Goal: Information Seeking & Learning: Learn about a topic

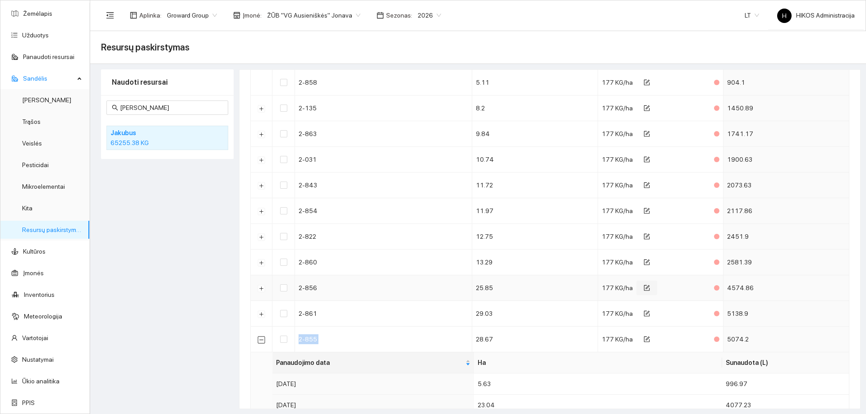
scroll to position [317, 0]
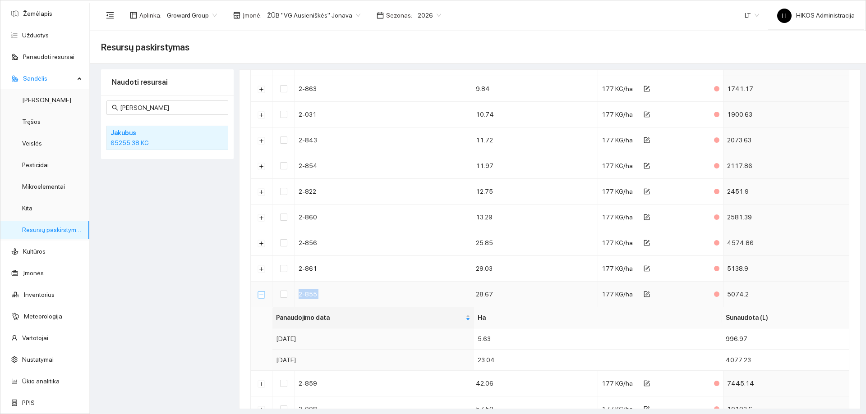
click at [263, 295] on button "Suskleisti" at bounding box center [261, 294] width 7 height 7
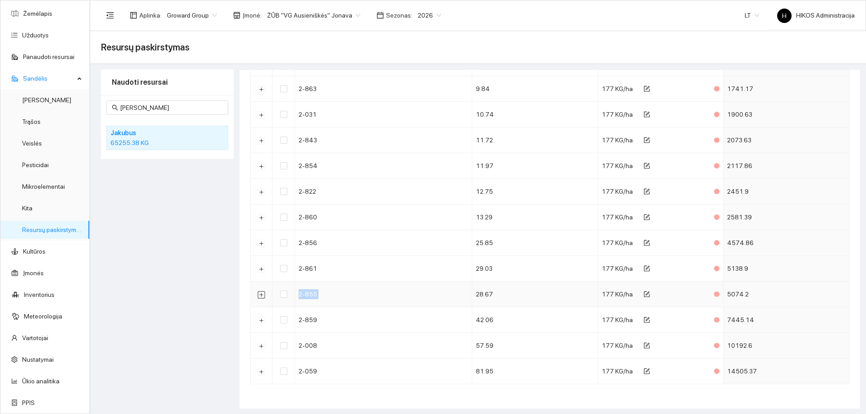
scroll to position [0, 0]
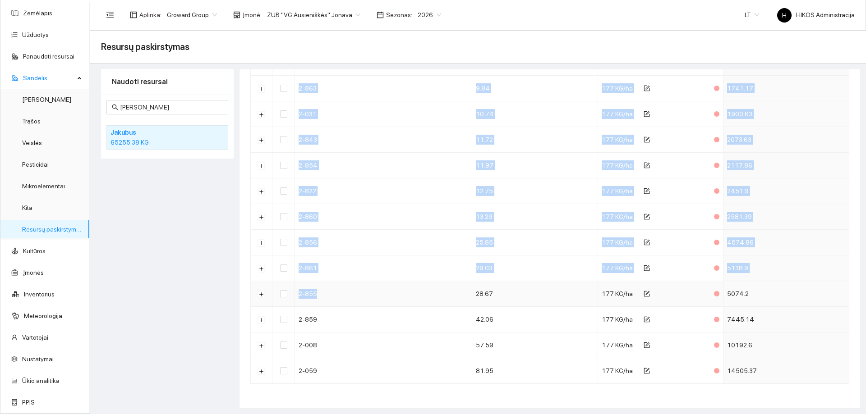
drag, startPoint x: 271, startPoint y: 294, endPoint x: 360, endPoint y: 291, distance: 89.4
click at [360, 291] on div "Rekomenduojamas tankis: KG/Ha Pakeisti [PERSON_NAME] laukuose Pakeisti Padalint…" at bounding box center [549, 94] width 620 height 627
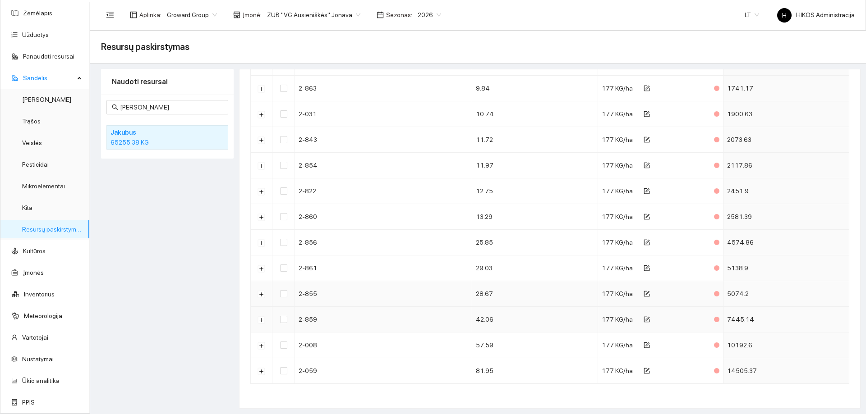
click at [377, 308] on td "2-859" at bounding box center [383, 320] width 177 height 26
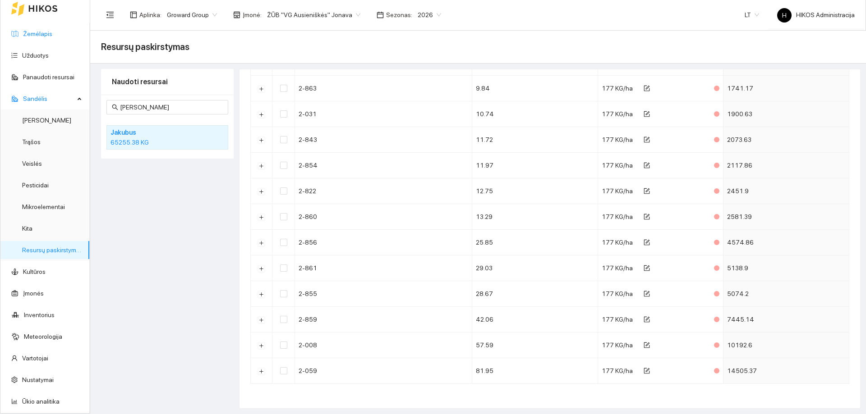
scroll to position [0, 0]
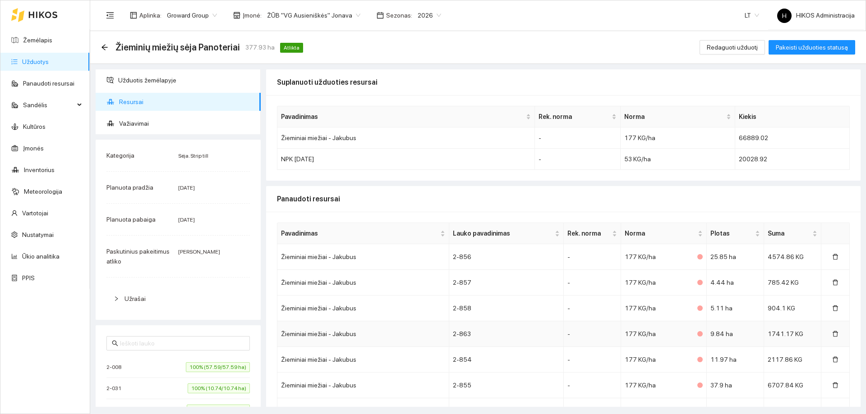
scroll to position [147, 0]
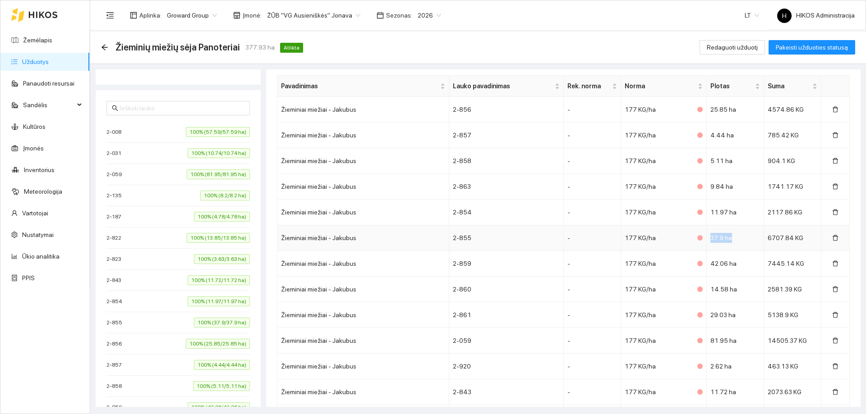
click at [740, 235] on td "37.9 ha" at bounding box center [735, 238] width 57 height 26
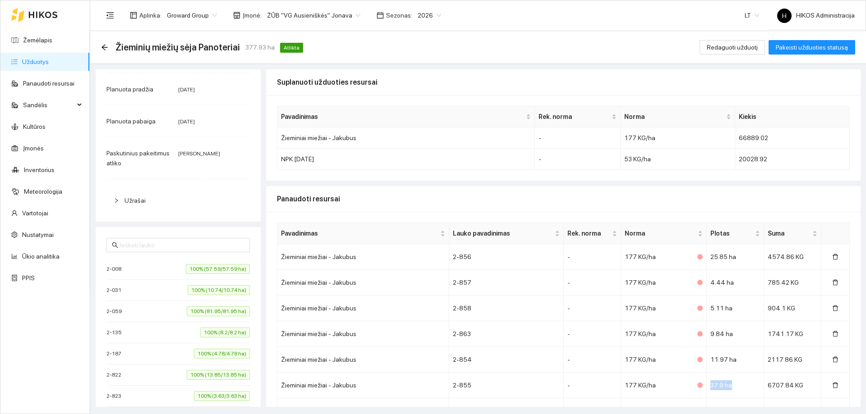
scroll to position [0, 0]
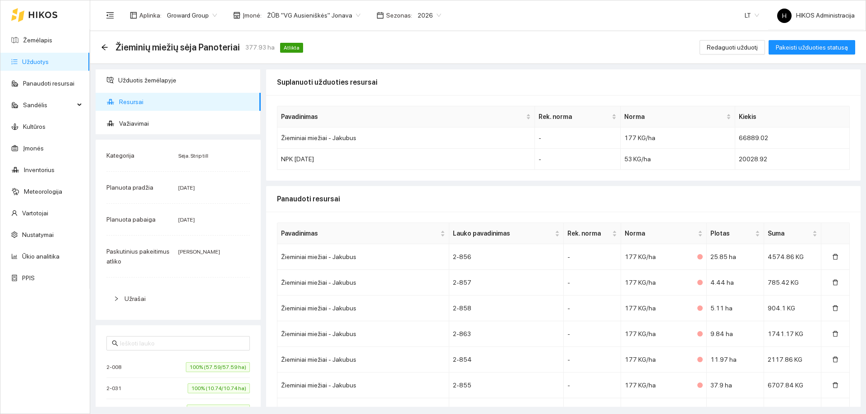
click at [167, 67] on div "Užduotis žemėlapyje Resursai Važiavimai Kategorija Sėja. Strip till Planuota pr…" at bounding box center [475, 235] width 776 height 343
click at [167, 72] on span "Užduotis žemėlapyje" at bounding box center [185, 80] width 135 height 18
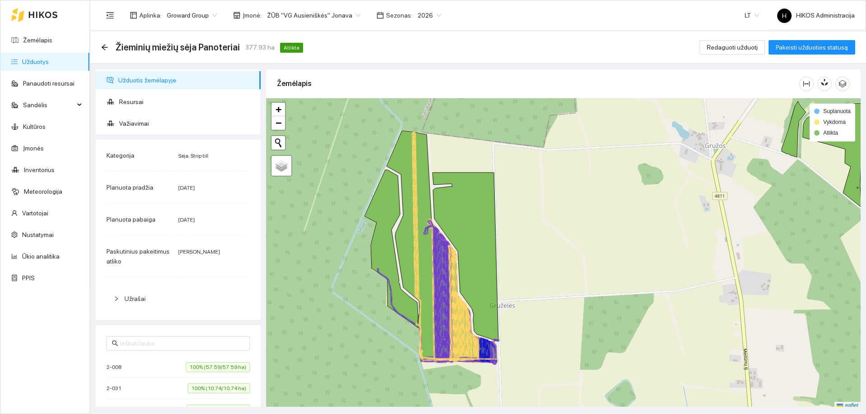
scroll to position [3, 0]
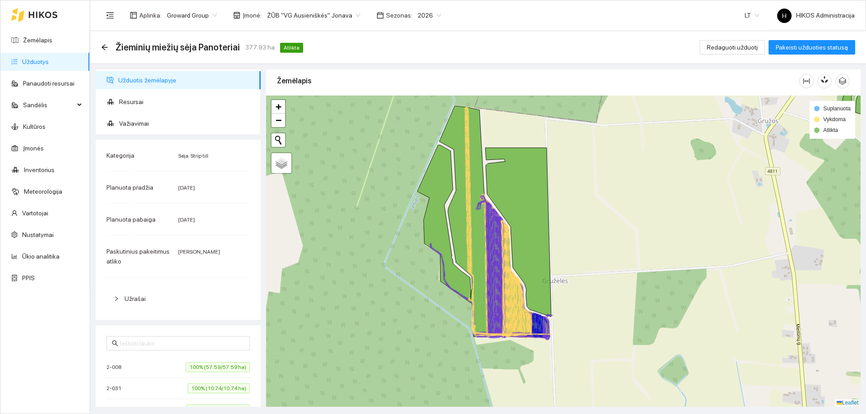
drag, startPoint x: 346, startPoint y: 316, endPoint x: 359, endPoint y: 363, distance: 48.7
click at [400, 293] on div at bounding box center [563, 252] width 594 height 312
click at [167, 129] on span "Važiavimai" at bounding box center [186, 124] width 134 height 18
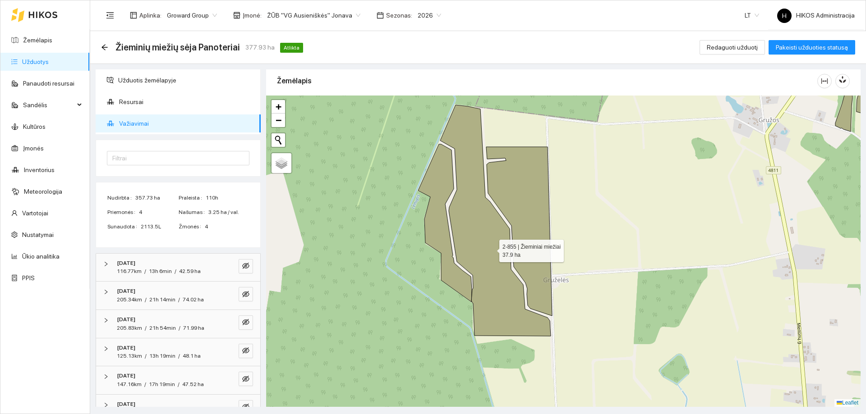
click at [480, 234] on icon at bounding box center [495, 220] width 110 height 231
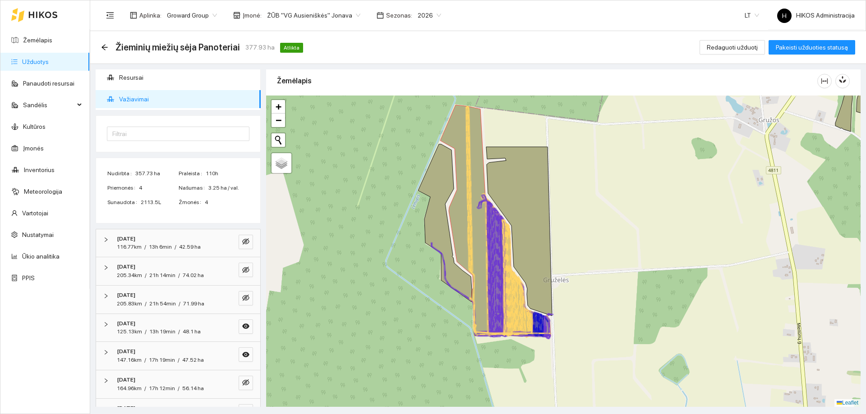
scroll to position [47, 0]
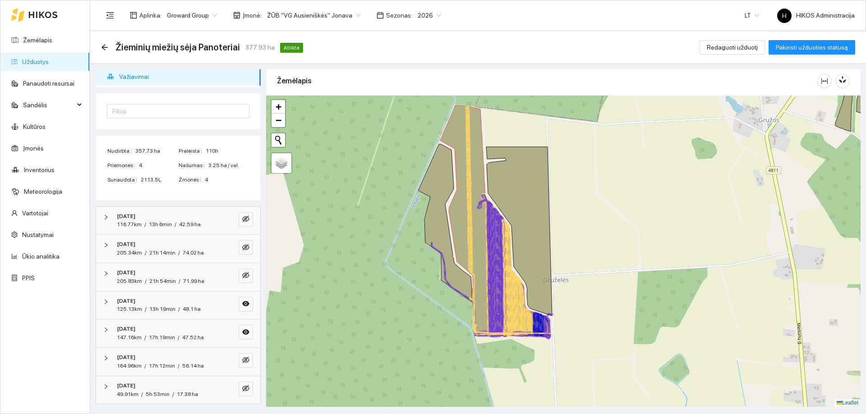
click at [253, 193] on div "Nudirbta 357.73 ha Praleista 110h Priemonės 4 Našumas 3.25 ha / val. Sunaudota …" at bounding box center [178, 168] width 164 height 65
click at [242, 305] on icon "eye" at bounding box center [245, 303] width 7 height 5
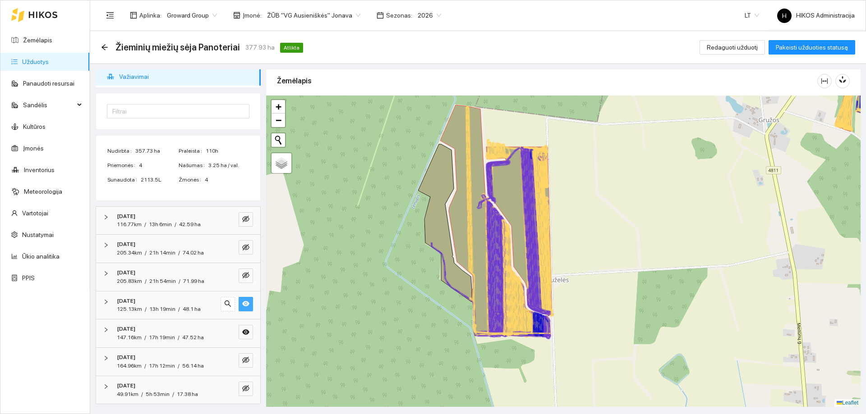
click at [242, 308] on span "eye" at bounding box center [245, 304] width 7 height 9
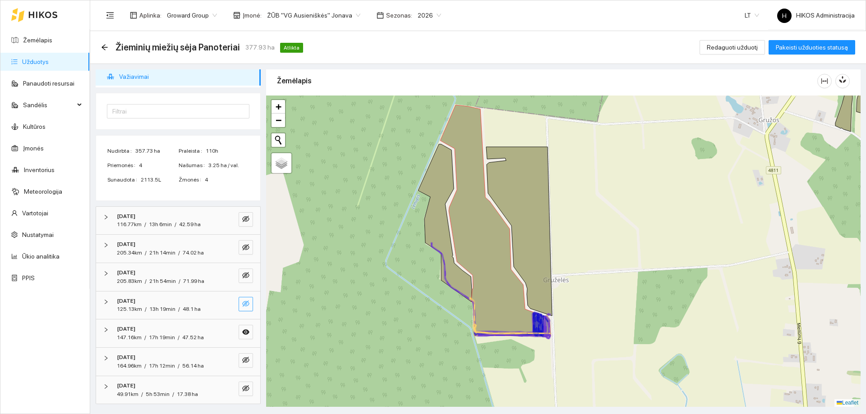
click at [242, 308] on span "eye-invisible" at bounding box center [245, 304] width 7 height 9
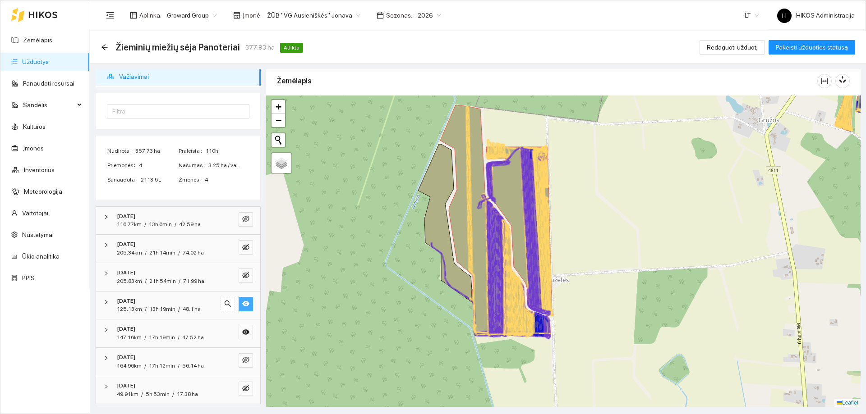
click at [242, 308] on span "eye" at bounding box center [245, 304] width 7 height 9
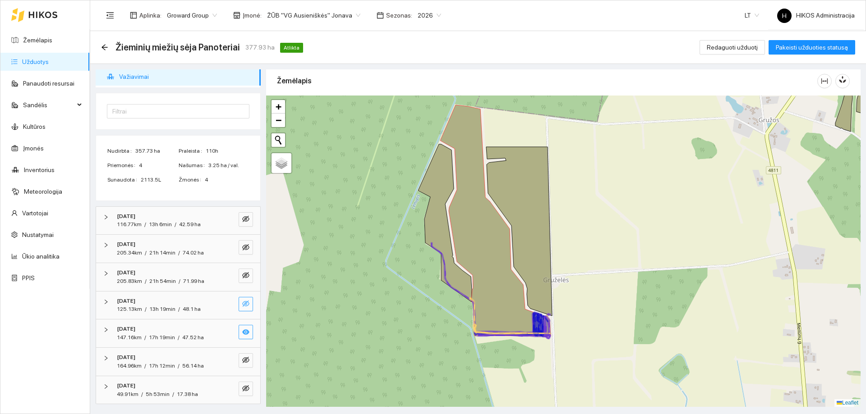
click at [242, 329] on icon "eye" at bounding box center [245, 332] width 7 height 7
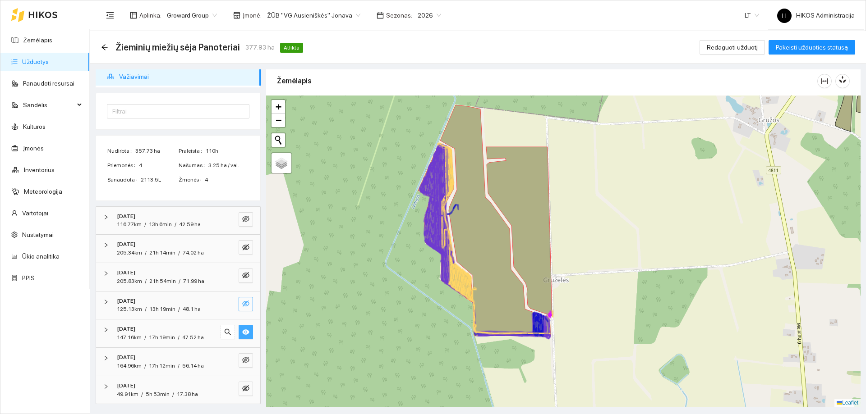
click at [242, 329] on icon "eye" at bounding box center [245, 332] width 7 height 7
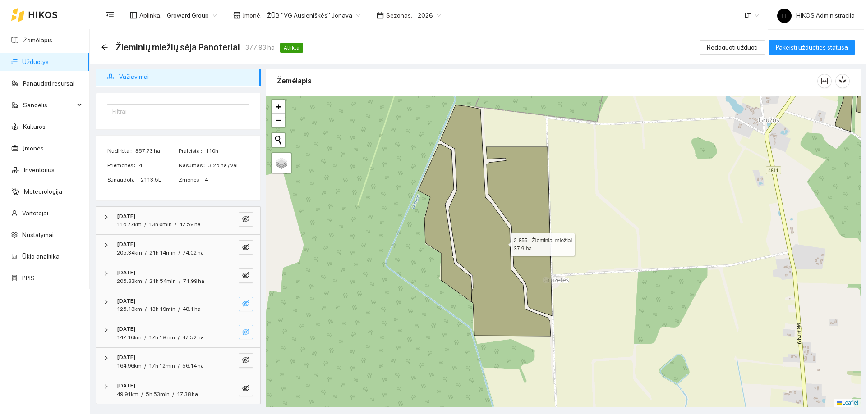
click at [484, 246] on icon at bounding box center [495, 220] width 110 height 231
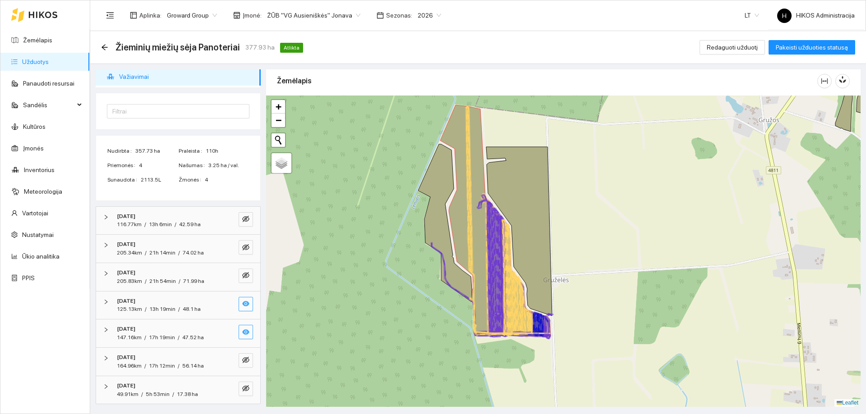
click at [484, 222] on icon at bounding box center [495, 220] width 110 height 231
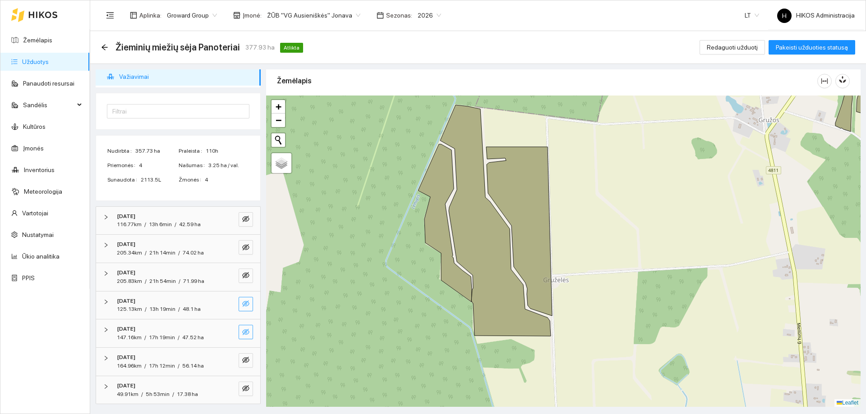
click at [484, 222] on icon at bounding box center [495, 220] width 110 height 231
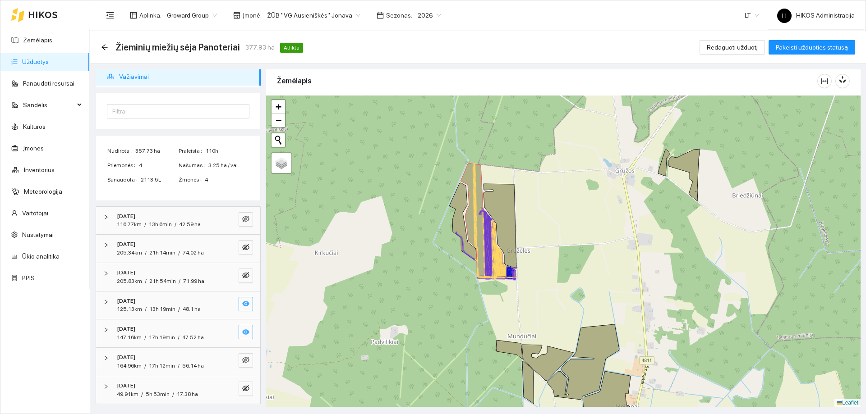
click at [487, 236] on icon at bounding box center [486, 245] width 15 height 69
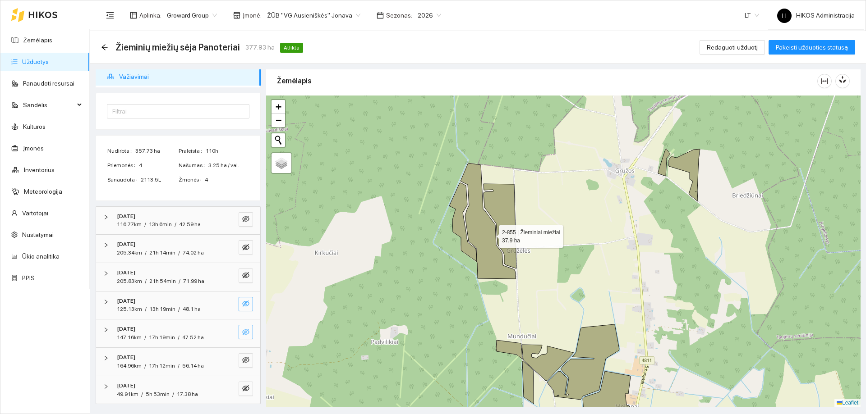
click at [491, 234] on icon at bounding box center [487, 221] width 55 height 116
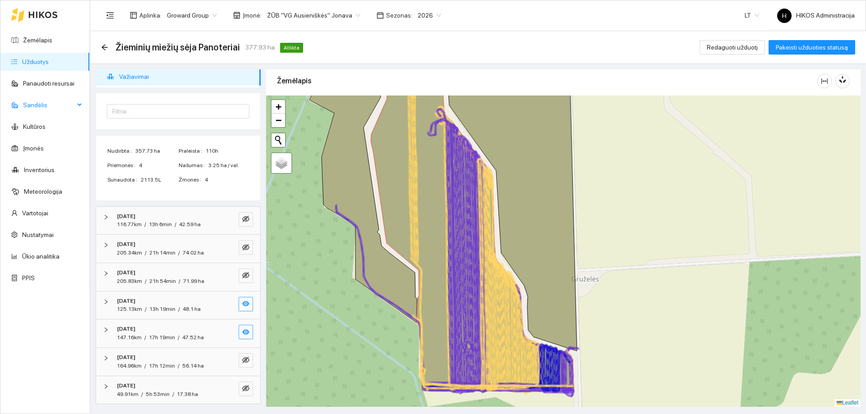
click at [56, 104] on span "Sandėlis" at bounding box center [48, 105] width 51 height 18
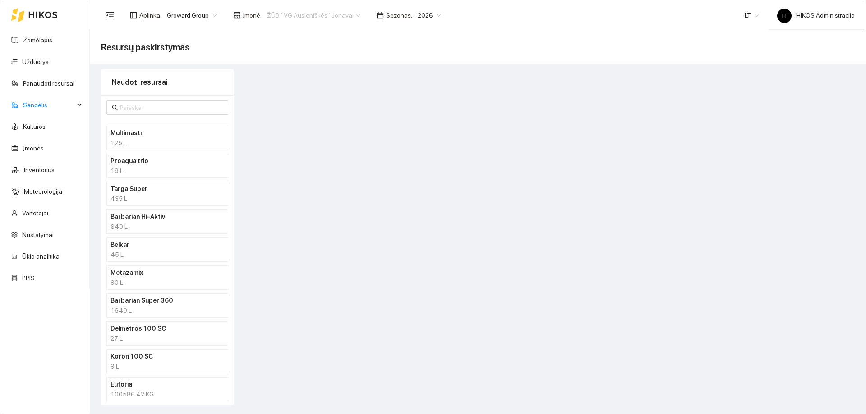
click at [324, 10] on span "ŽŪB "VG Ausieniškės" Jonava" at bounding box center [313, 16] width 93 height 14
click at [325, 44] on div "UAB "Zujų paukštynas" Ukmerge" at bounding box center [309, 47] width 92 height 10
click at [155, 101] on span at bounding box center [167, 108] width 122 height 14
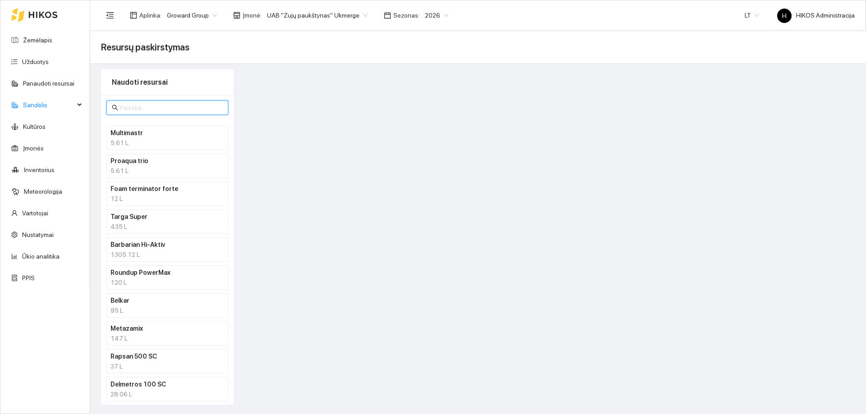
click at [155, 106] on input "text" at bounding box center [171, 108] width 103 height 10
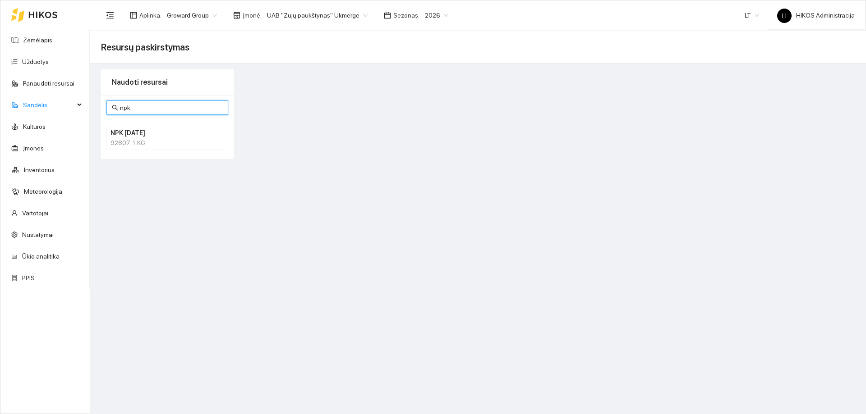
type input "npk"
click at [145, 126] on li "NPK 10-26-26 92807.1 KG" at bounding box center [167, 138] width 122 height 24
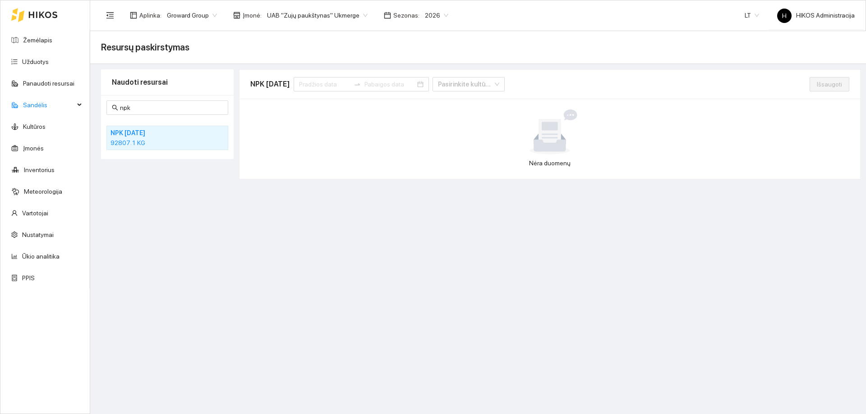
click at [326, 77] on div "NPK 10-26-26 Pasirinkite kultūrą" at bounding box center [529, 84] width 559 height 29
click at [327, 83] on input at bounding box center [324, 84] width 51 height 10
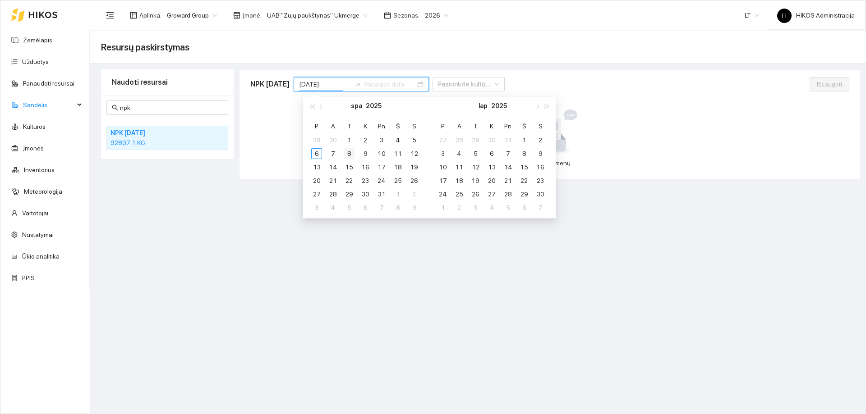
type input "2025-10-08"
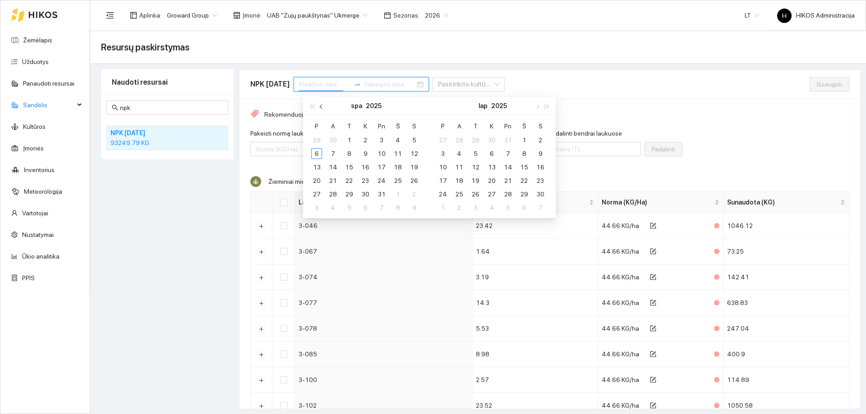
click at [322, 106] on span "button" at bounding box center [322, 106] width 5 height 5
type input "2025-09-27"
type input "2025-09-01"
click at [317, 138] on div "1" at bounding box center [316, 140] width 11 height 11
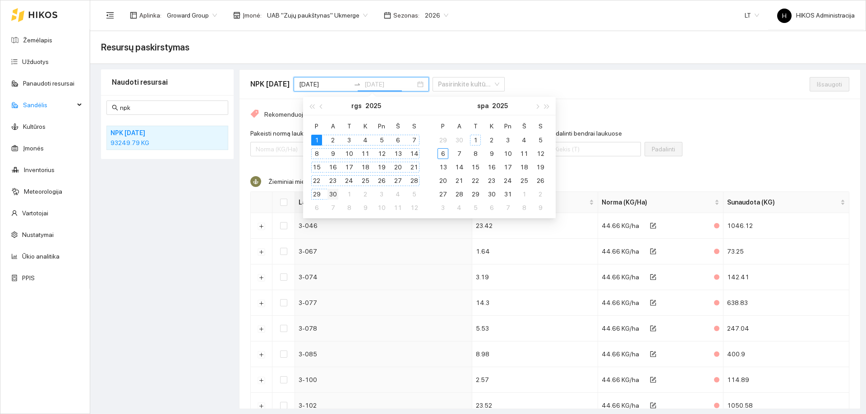
type input "2025-09-30"
click at [332, 193] on div "30" at bounding box center [332, 194] width 11 height 11
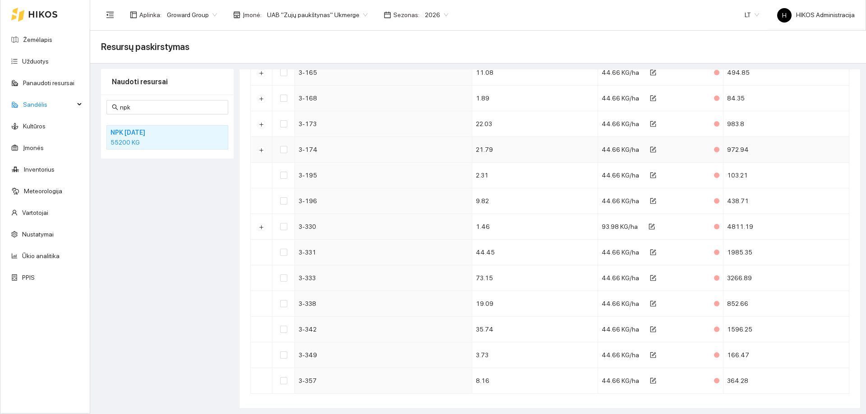
scroll to position [2371, 0]
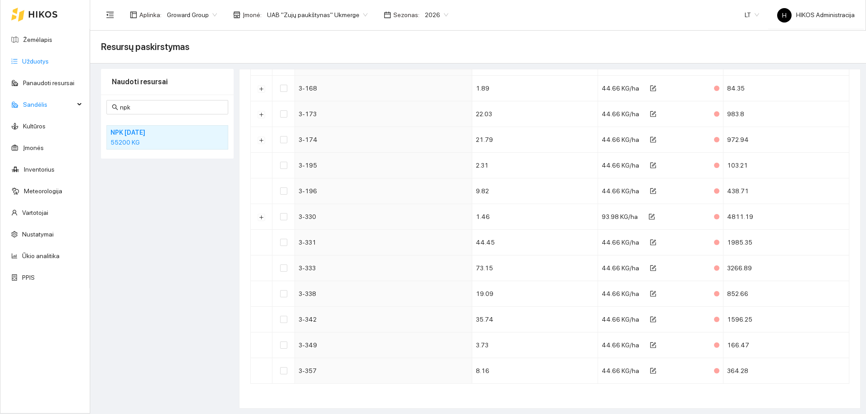
click at [43, 59] on link "Užduotys" at bounding box center [35, 61] width 27 height 7
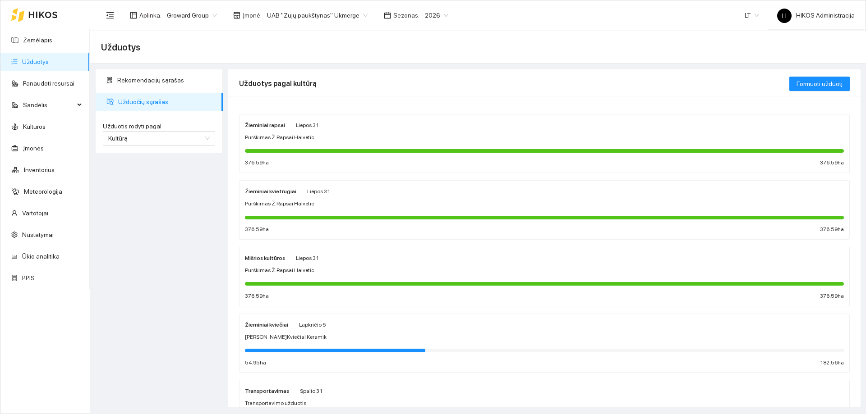
scroll to position [90, 0]
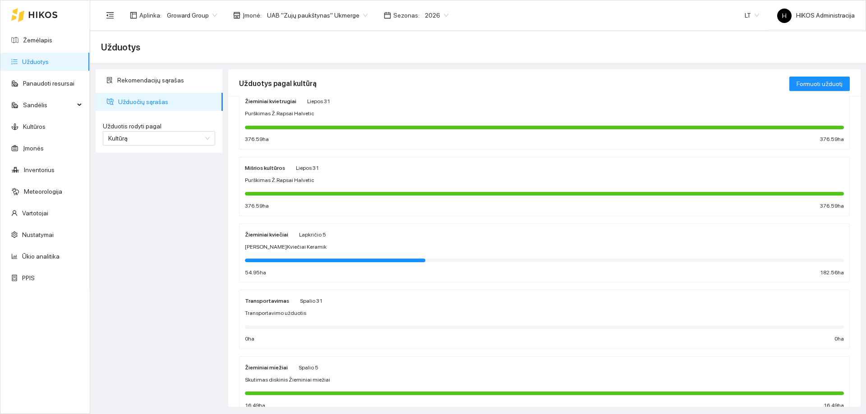
click at [307, 246] on div "Sėja Ž.Kviečiai Keramik" at bounding box center [544, 247] width 599 height 9
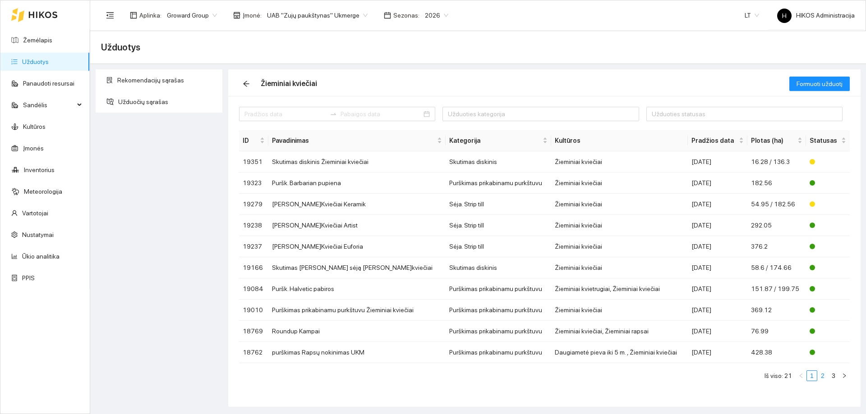
click at [823, 375] on link "2" at bounding box center [823, 376] width 10 height 10
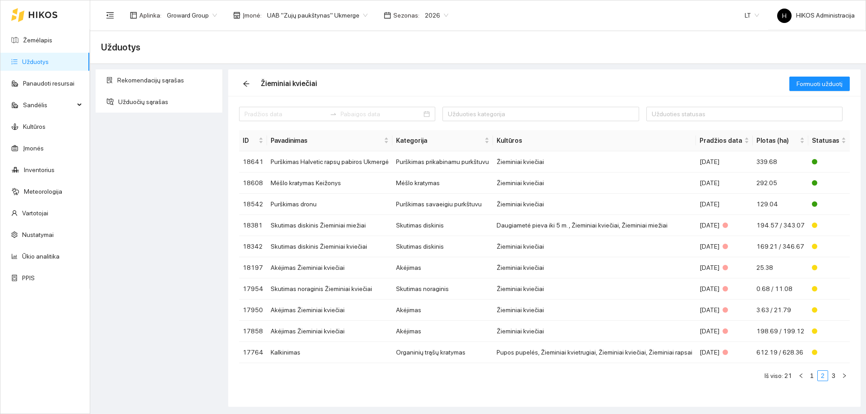
drag, startPoint x: 810, startPoint y: 375, endPoint x: 793, endPoint y: 366, distance: 19.2
click at [810, 374] on link "1" at bounding box center [812, 376] width 10 height 10
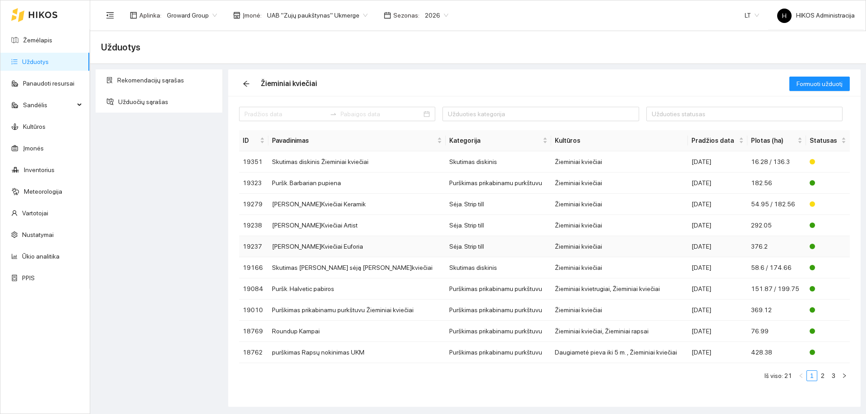
click at [446, 244] on td "Sėja. Strip till" at bounding box center [499, 246] width 106 height 21
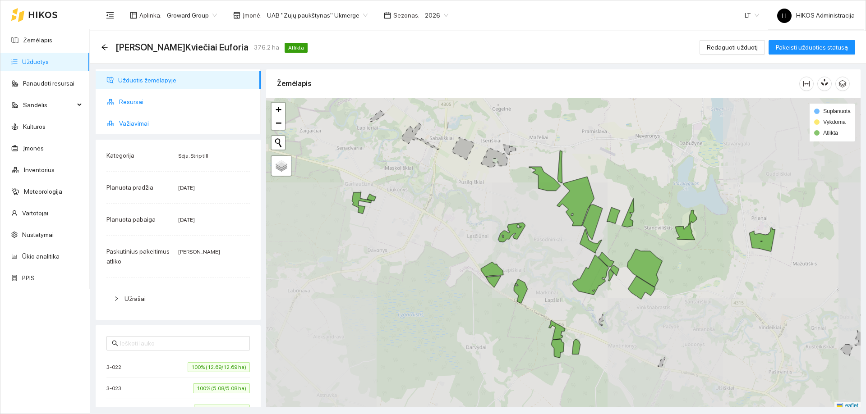
click at [133, 106] on span "Resursai" at bounding box center [186, 102] width 134 height 18
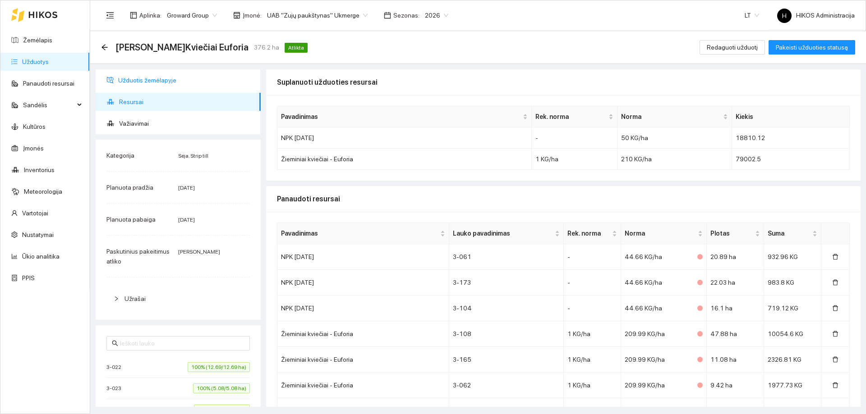
click at [164, 83] on span "Užduotis žemėlapyje" at bounding box center [185, 80] width 135 height 18
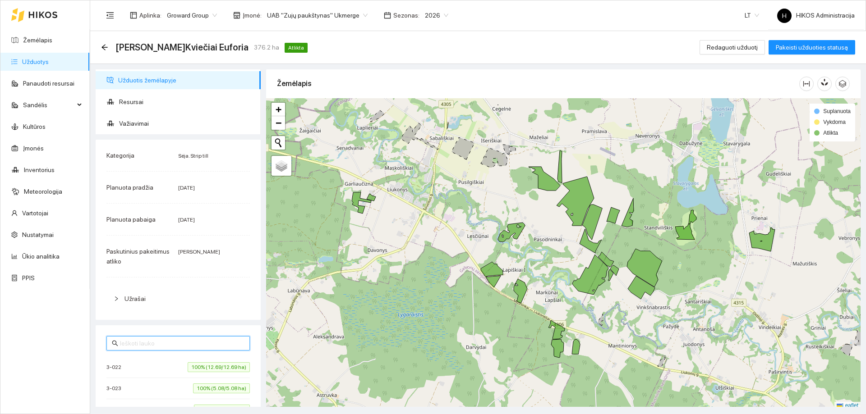
click at [145, 345] on input "text" at bounding box center [182, 344] width 124 height 10
type input "3-333"
drag, startPoint x: 146, startPoint y: 345, endPoint x: 83, endPoint y: 347, distance: 63.2
click at [83, 347] on section "Žemėlapis Užduotys Panaudoti resursai Sandėlis Kultūros Įmonės Inventorius Mete…" at bounding box center [433, 207] width 866 height 414
click at [105, 48] on icon "arrow-left" at bounding box center [104, 47] width 7 height 7
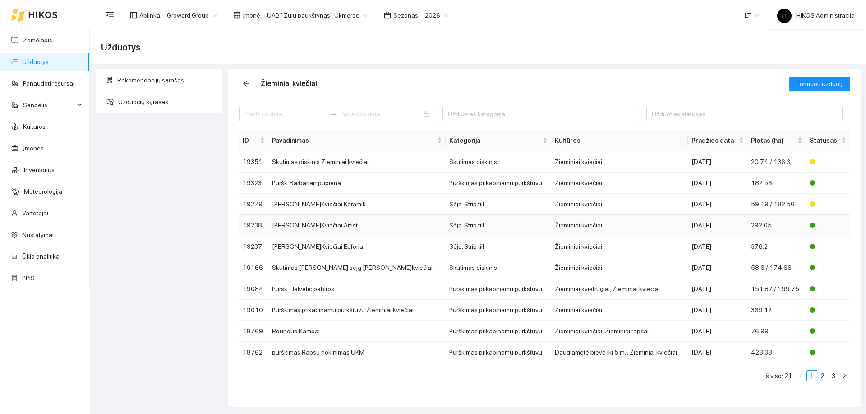
click at [338, 228] on td "Sėja Ž.Kviečiai Artist" at bounding box center [356, 225] width 177 height 21
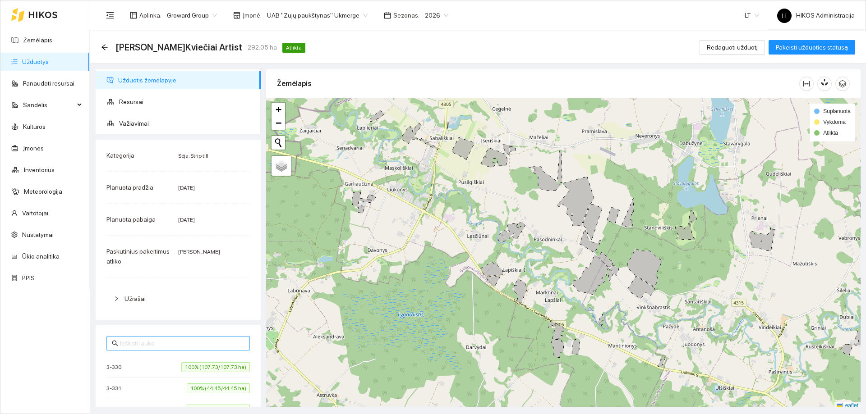
click at [156, 347] on input "text" at bounding box center [182, 344] width 124 height 10
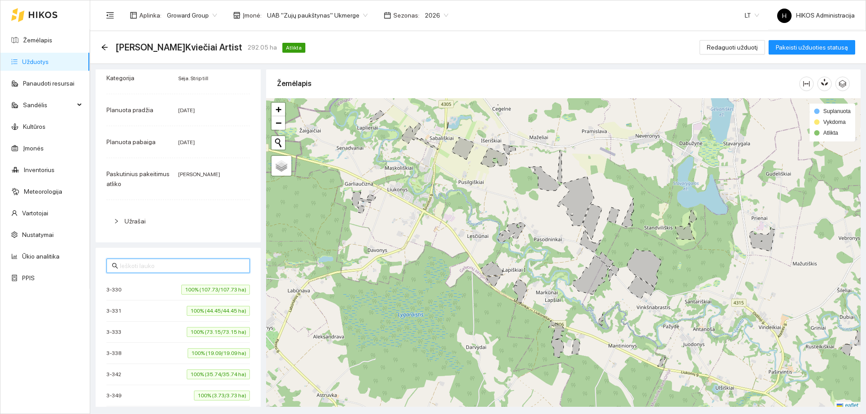
scroll to position [135, 0]
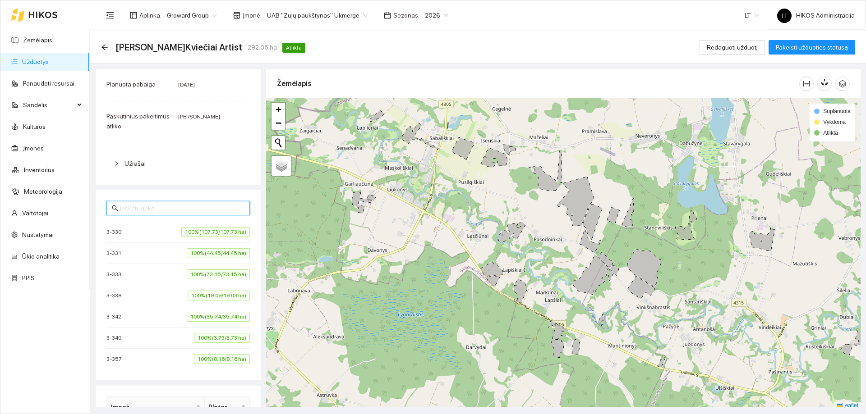
click at [141, 270] on div "3-333 100% (73.15/73.15 ha)" at bounding box center [177, 275] width 143 height 10
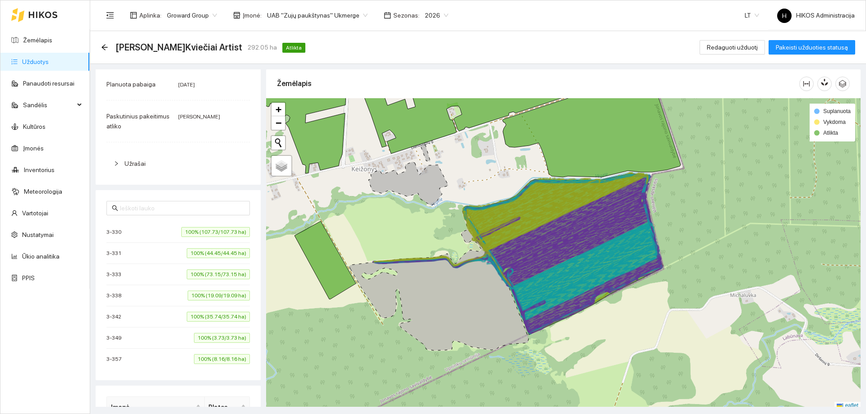
click at [141, 270] on div "3-333 100% (73.15/73.15 ha)" at bounding box center [177, 275] width 143 height 10
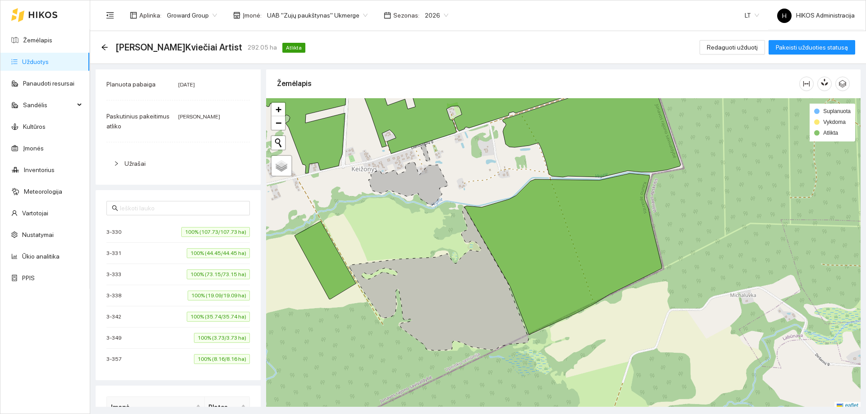
click at [141, 270] on div "3-333 100% (73.15/73.15 ha)" at bounding box center [177, 275] width 143 height 10
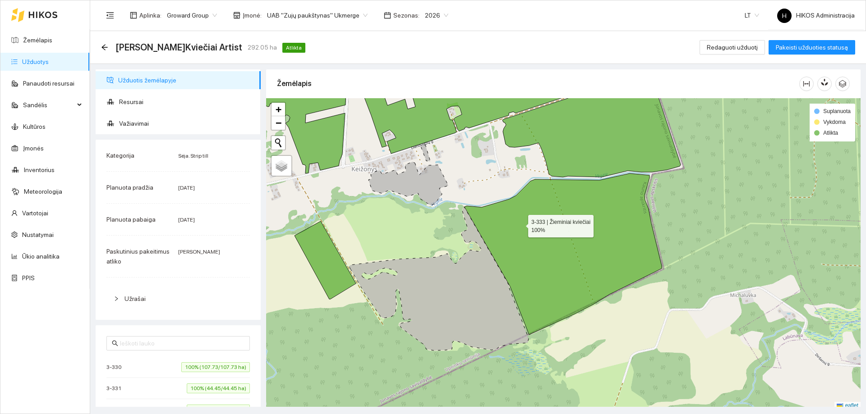
scroll to position [3, 0]
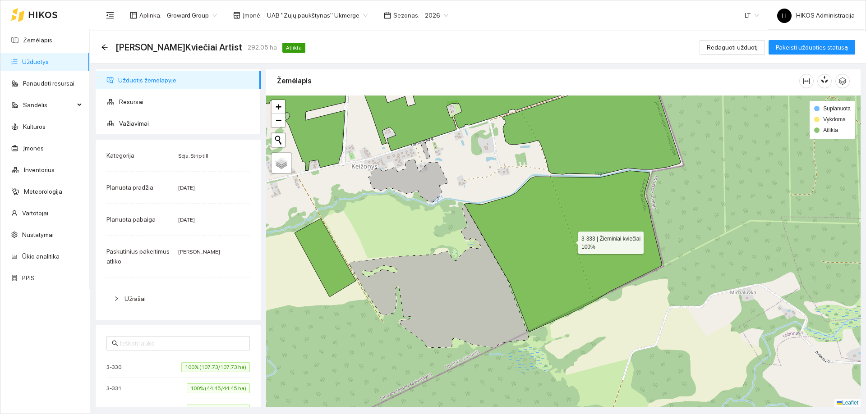
click at [542, 205] on icon at bounding box center [562, 251] width 197 height 161
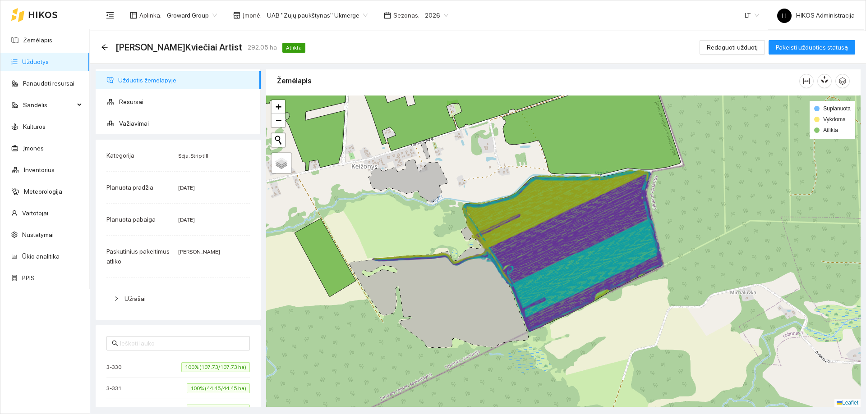
click at [538, 205] on icon at bounding box center [531, 230] width 137 height 106
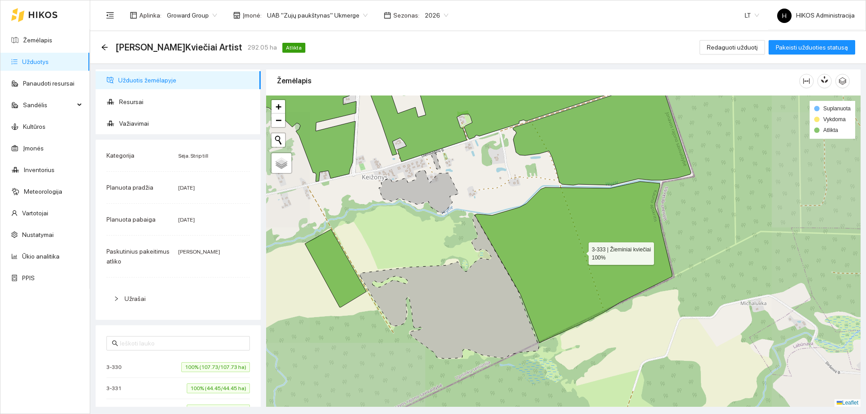
drag, startPoint x: 570, startPoint y: 197, endPoint x: 519, endPoint y: 253, distance: 75.6
click at [519, 253] on icon at bounding box center [573, 262] width 197 height 161
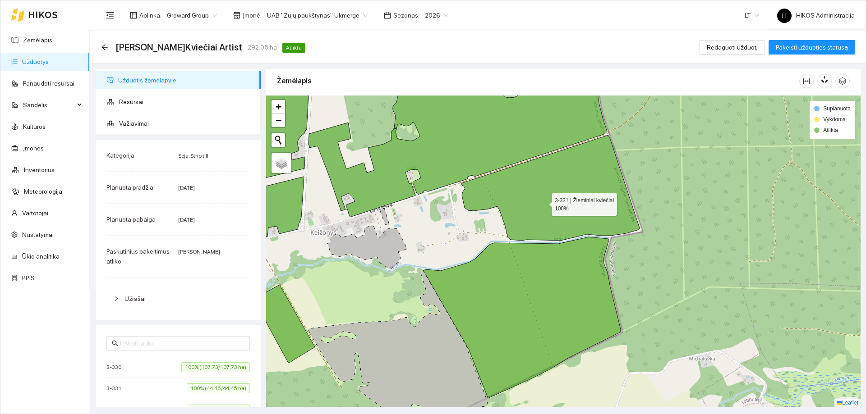
click at [542, 200] on icon at bounding box center [550, 188] width 178 height 106
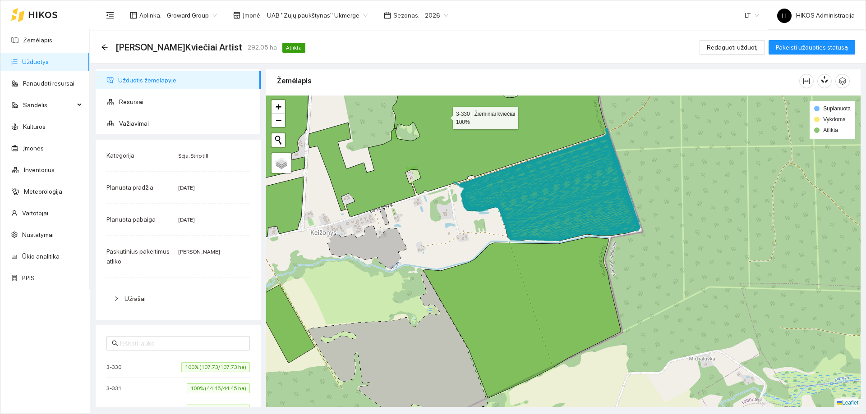
click at [472, 139] on icon at bounding box center [457, 140] width 299 height 153
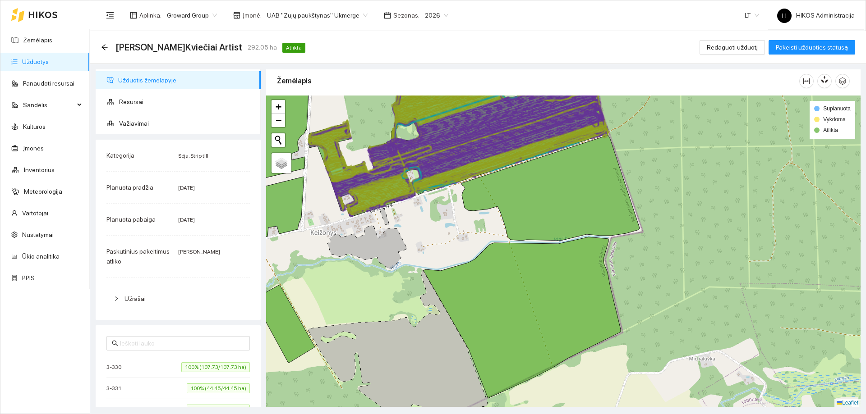
click at [472, 139] on icon at bounding box center [466, 143] width 268 height 86
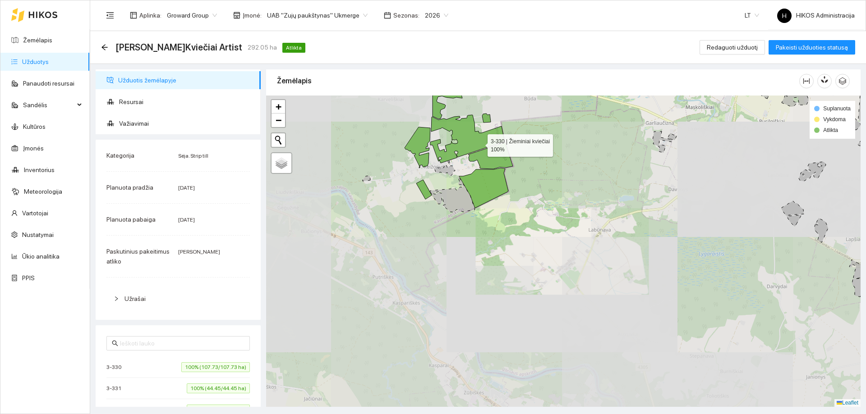
click at [479, 143] on icon at bounding box center [467, 139] width 74 height 48
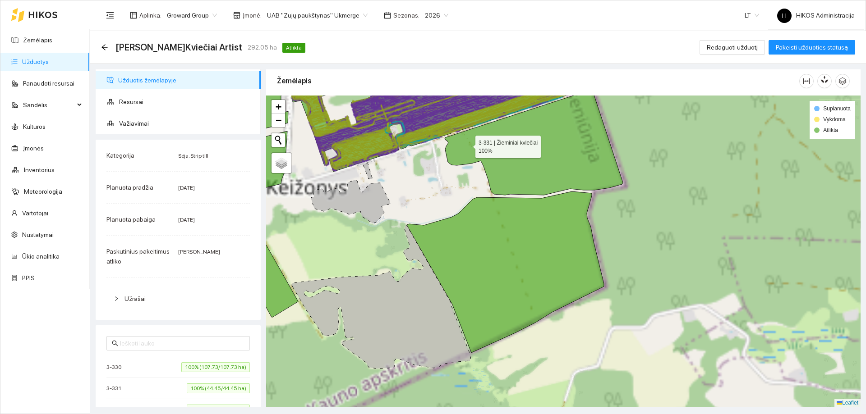
click at [482, 195] on icon at bounding box center [534, 143] width 178 height 106
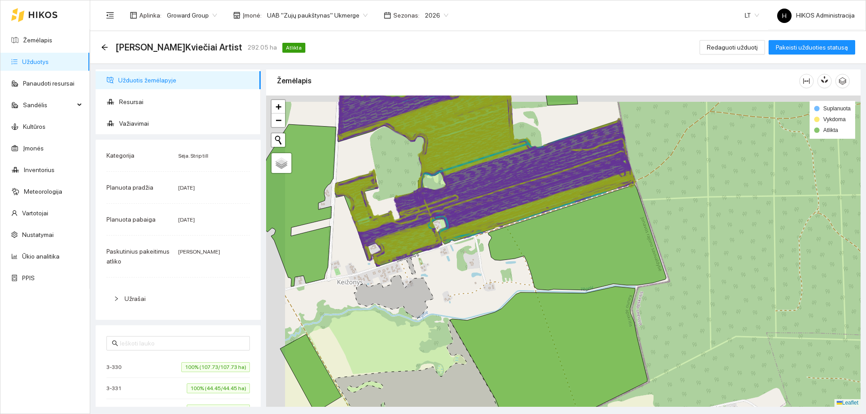
drag, startPoint x: 378, startPoint y: 174, endPoint x: 497, endPoint y: 226, distance: 130.4
click at [497, 226] on div at bounding box center [563, 252] width 594 height 312
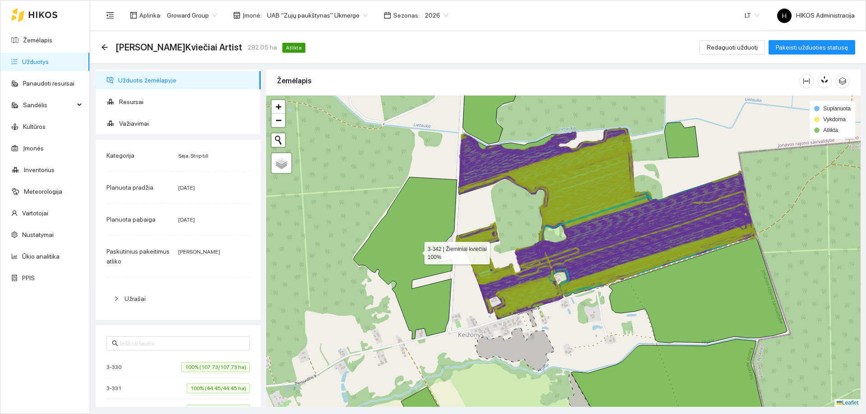
click at [428, 221] on icon at bounding box center [405, 258] width 103 height 162
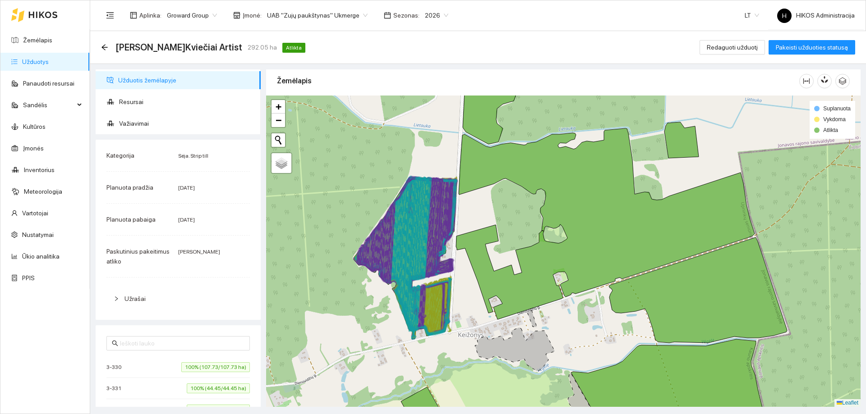
click at [449, 208] on icon at bounding box center [403, 230] width 95 height 107
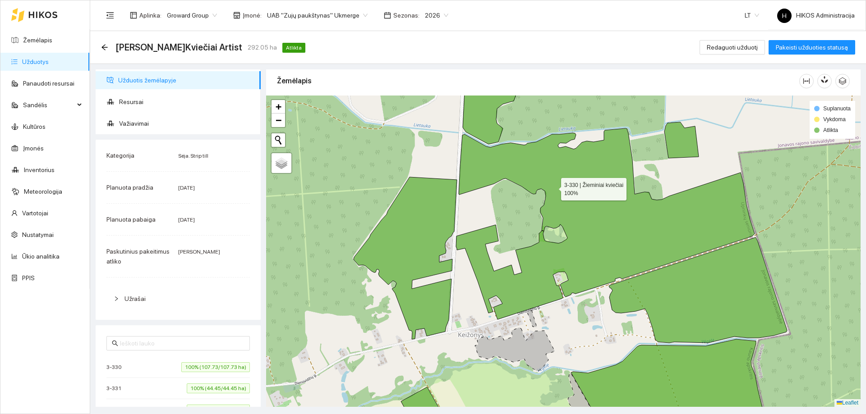
click at [556, 185] on icon at bounding box center [605, 224] width 299 height 191
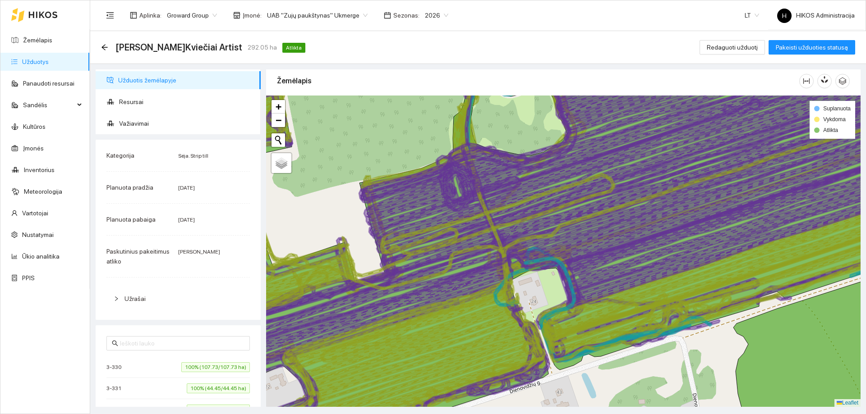
click at [593, 223] on icon at bounding box center [571, 229] width 700 height 235
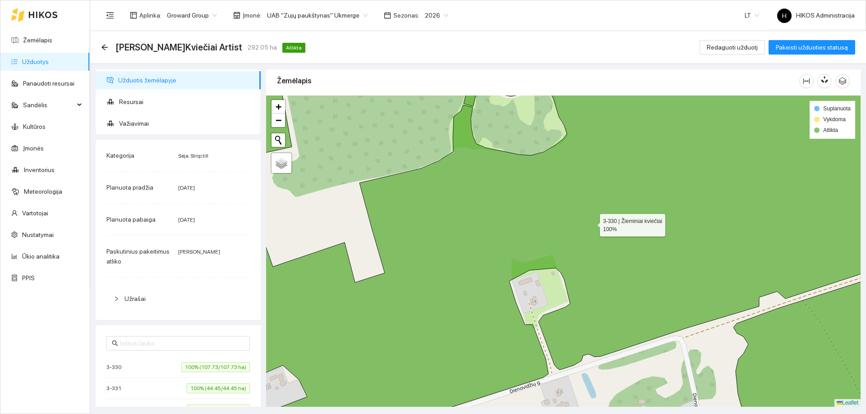
click at [591, 224] on icon at bounding box center [563, 251] width 714 height 375
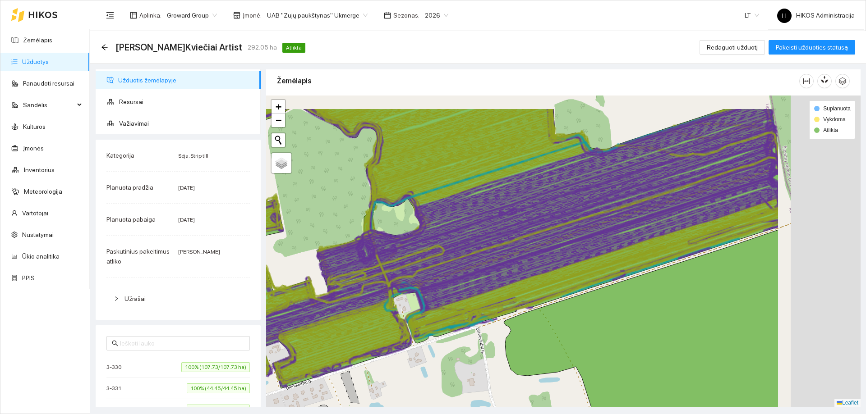
drag, startPoint x: 578, startPoint y: 225, endPoint x: 437, endPoint y: 269, distance: 148.2
click at [436, 271] on icon at bounding box center [514, 243] width 532 height 175
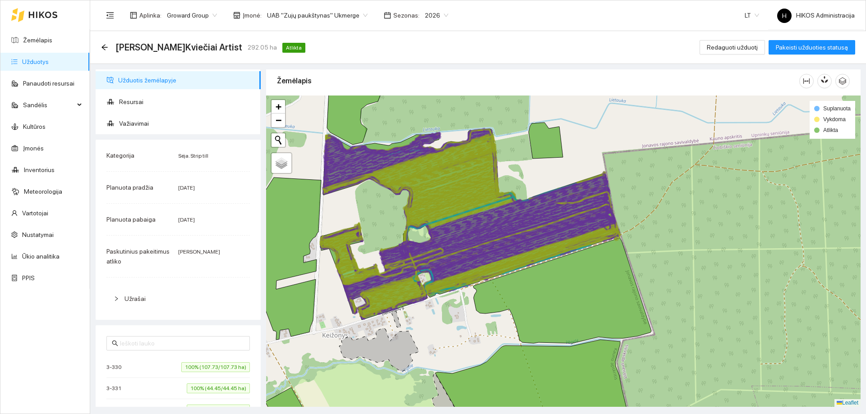
click at [447, 225] on icon at bounding box center [504, 216] width 210 height 84
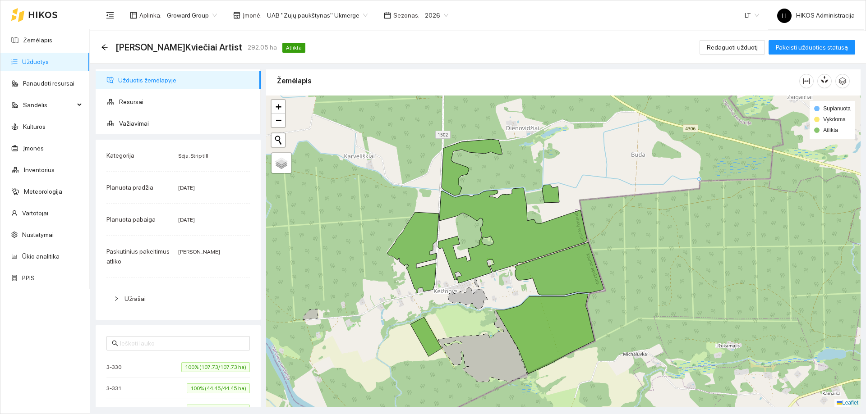
drag, startPoint x: 431, startPoint y: 238, endPoint x: 480, endPoint y: 242, distance: 49.7
click at [480, 242] on div at bounding box center [563, 252] width 594 height 312
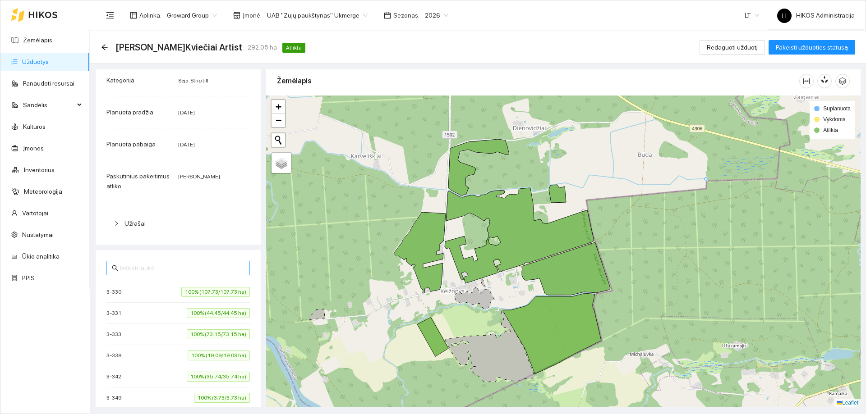
scroll to position [135, 0]
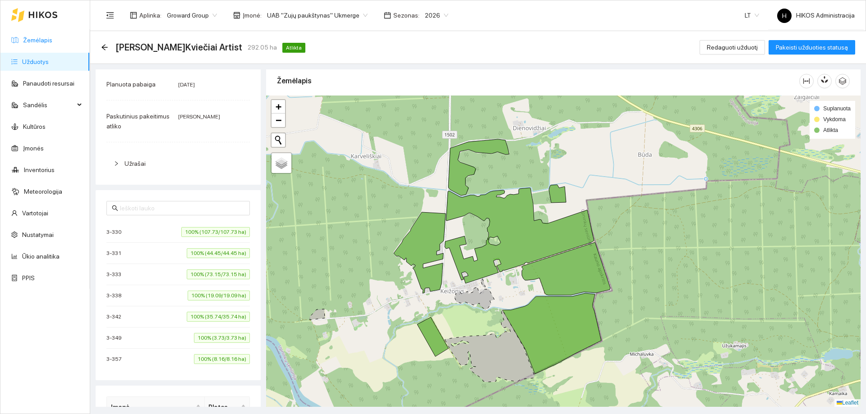
drag, startPoint x: 54, startPoint y: 43, endPoint x: 67, endPoint y: 44, distance: 13.1
click at [52, 43] on link "Žemėlapis" at bounding box center [37, 40] width 29 height 7
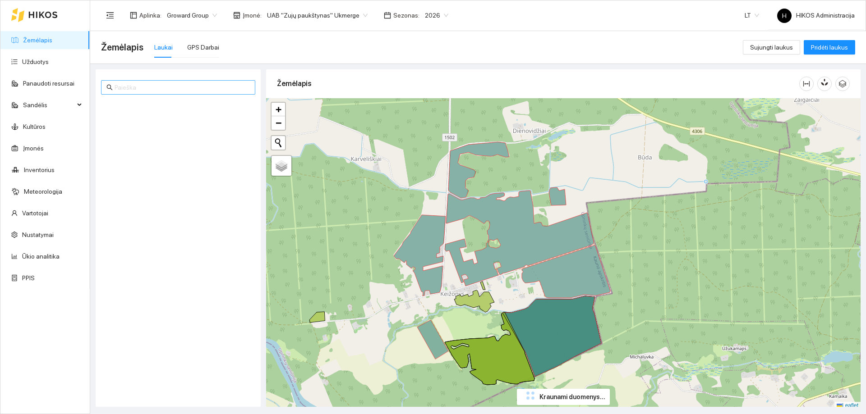
click at [208, 85] on input "text" at bounding box center [182, 88] width 135 height 10
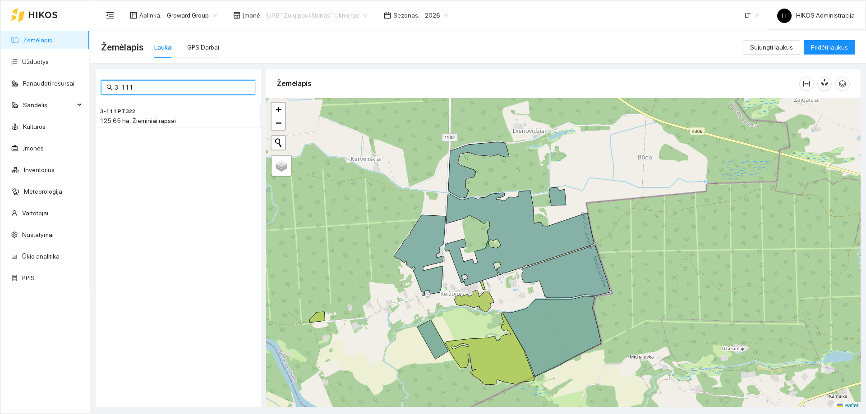
click at [285, 18] on span "UAB "Zujų paukštynas" Ukmerge" at bounding box center [317, 16] width 101 height 14
type input "3-111"
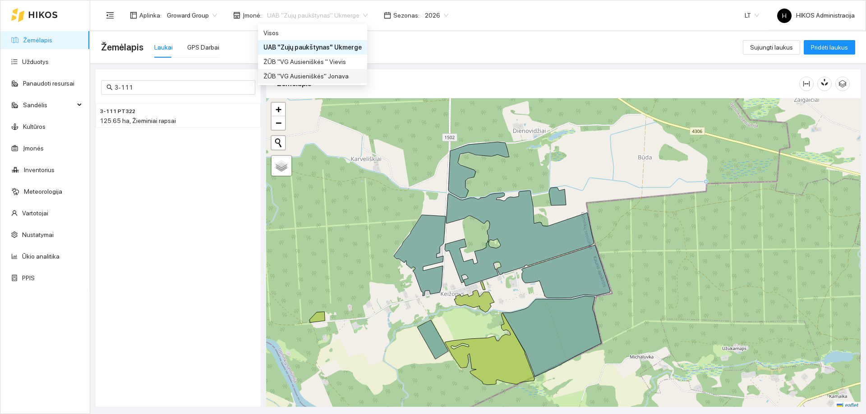
click at [334, 63] on div "ŽŪB "VG Ausieniškės " Vievis" at bounding box center [312, 62] width 98 height 10
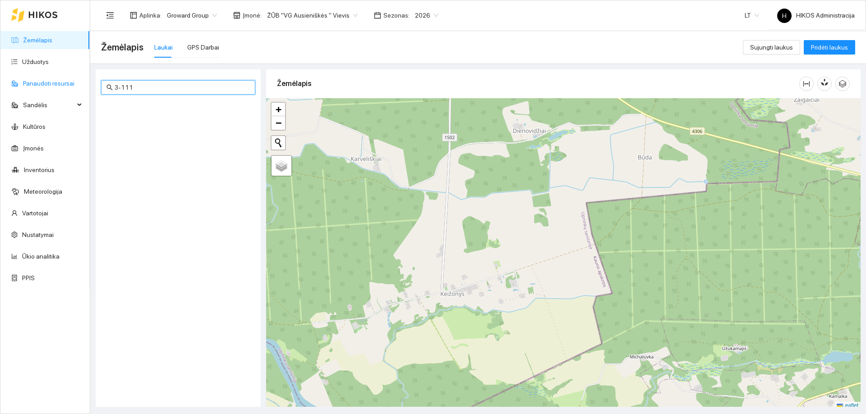
drag, startPoint x: 160, startPoint y: 88, endPoint x: 61, endPoint y: 81, distance: 98.6
click at [61, 81] on section "Žemėlapis Užduotys Panaudoti resursai Sandėlis Kultūros Įmonės Inventorius Mete…" at bounding box center [433, 207] width 866 height 414
paste input "3-111"
type input "3-111"
click at [308, 14] on span "ŽŪB "VG Ausieniškės " Vievis" at bounding box center [312, 16] width 91 height 14
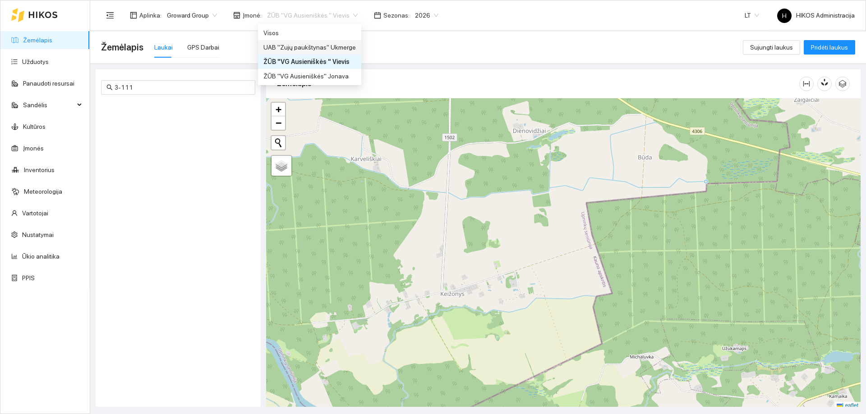
click at [326, 45] on div "UAB "Zujų paukštynas" Ukmerge" at bounding box center [309, 47] width 92 height 10
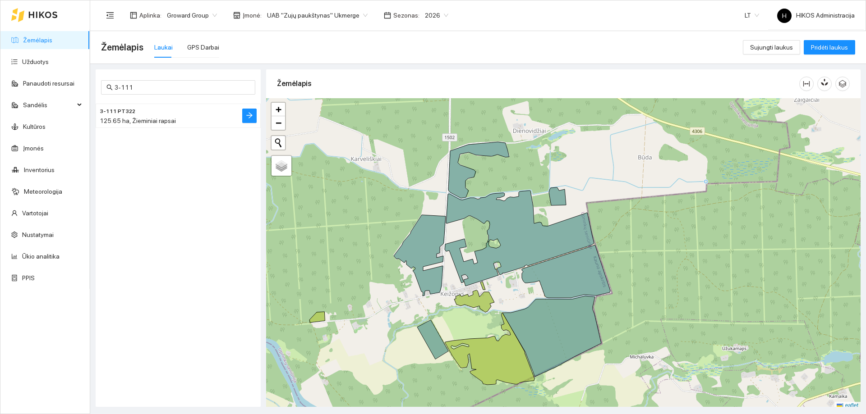
click at [174, 109] on h4 "3-111 PT322" at bounding box center [160, 111] width 121 height 10
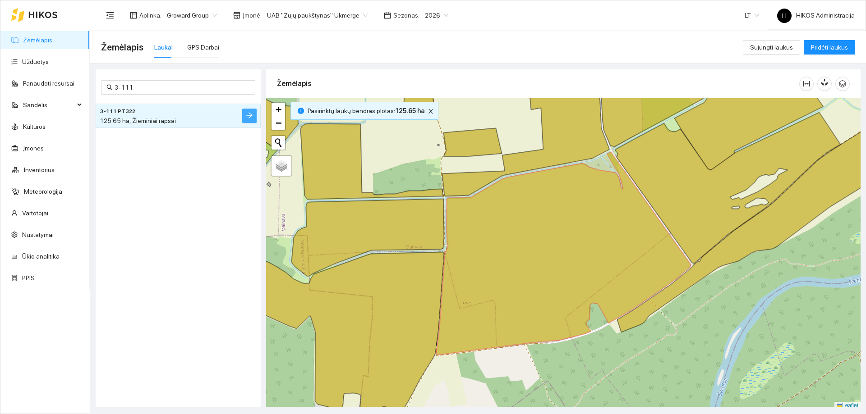
click at [253, 116] on button "button" at bounding box center [249, 116] width 14 height 14
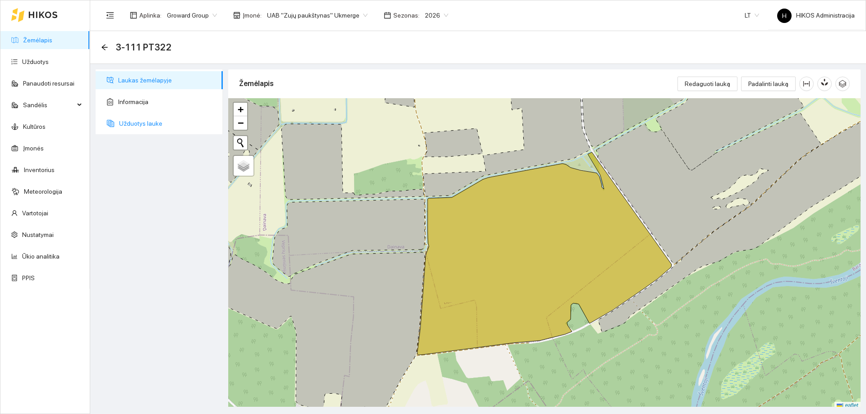
click at [181, 124] on span "Užduotys lauke" at bounding box center [167, 124] width 96 height 18
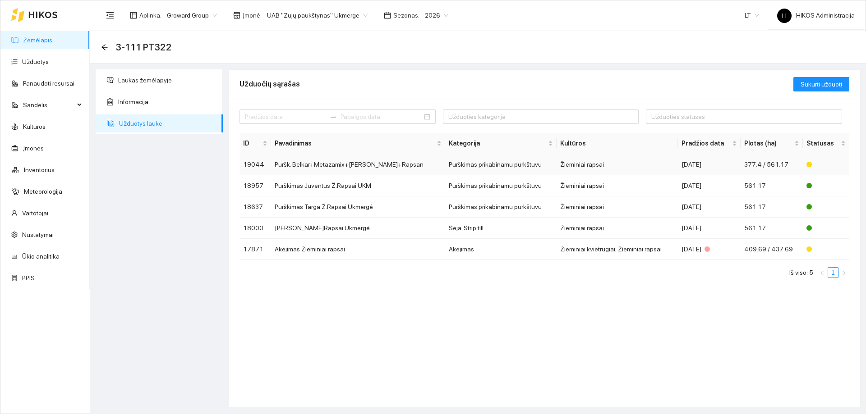
click at [347, 166] on td "Puršk. Belkar+Metazamix+Mota+Rapsan" at bounding box center [358, 164] width 174 height 21
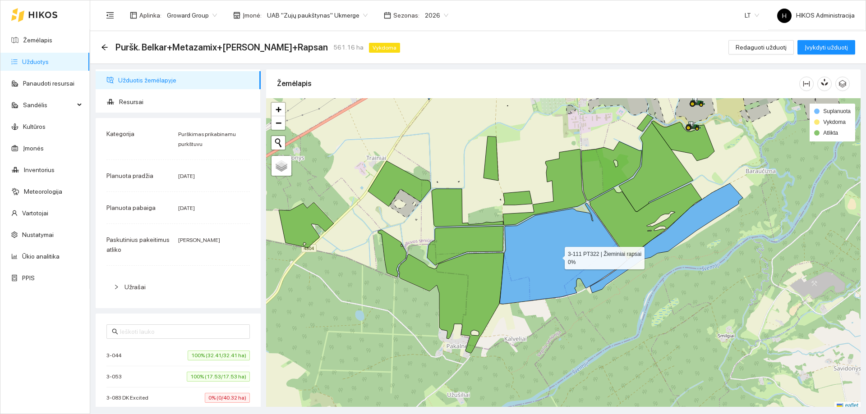
scroll to position [3, 0]
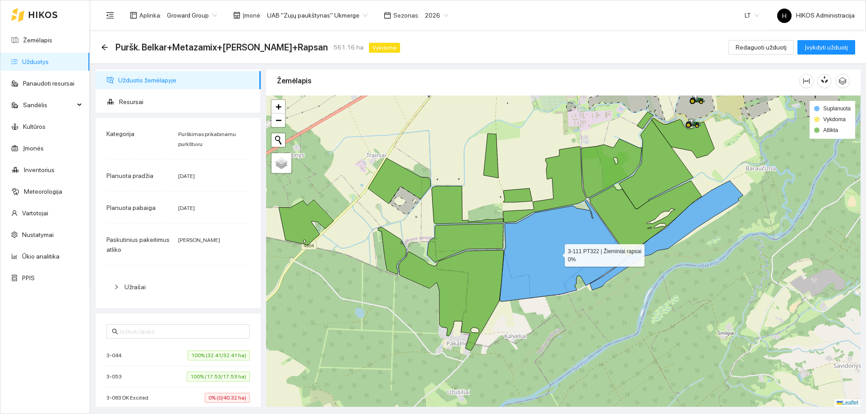
click at [556, 250] on icon at bounding box center [563, 251] width 127 height 101
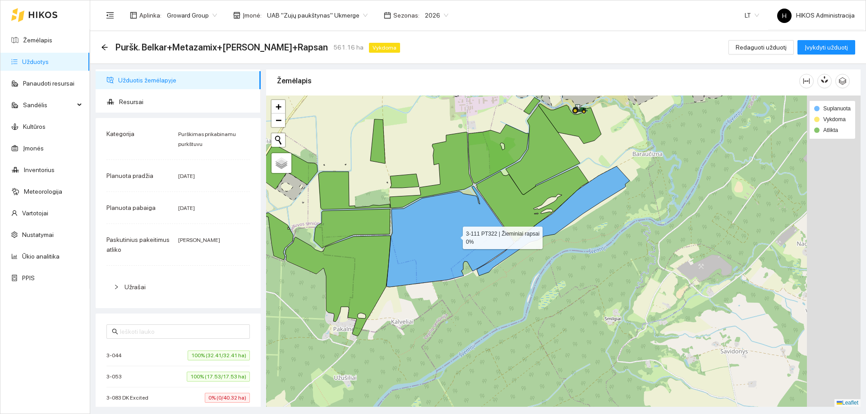
drag, startPoint x: 525, startPoint y: 249, endPoint x: 456, endPoint y: 236, distance: 70.3
click at [456, 236] on icon at bounding box center [449, 236] width 127 height 101
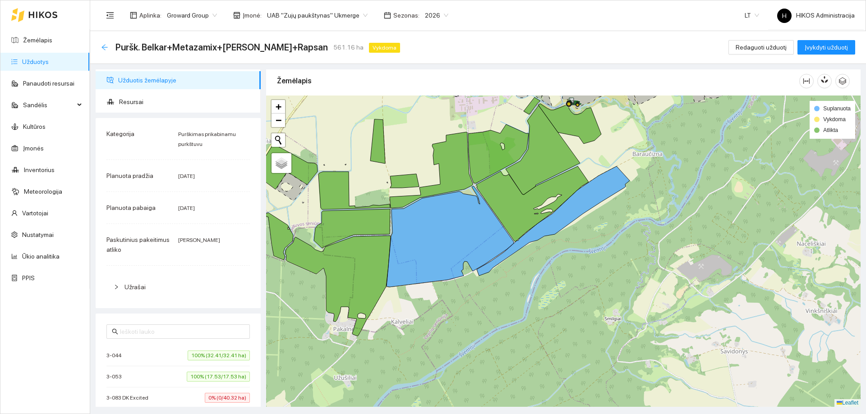
click at [101, 48] on icon "arrow-left" at bounding box center [104, 47] width 7 height 7
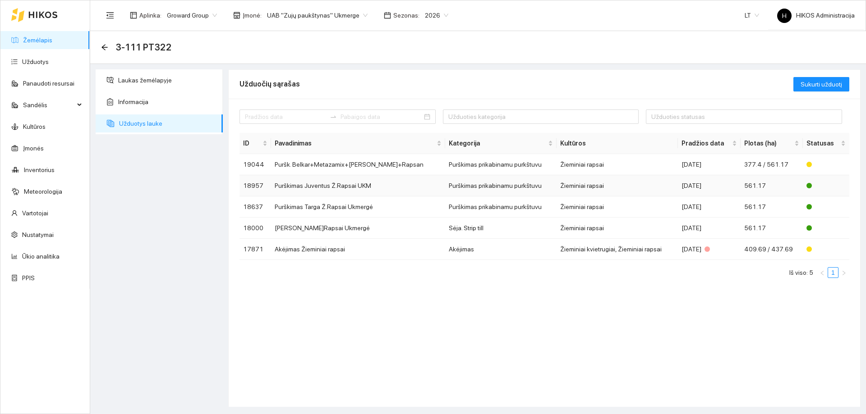
click at [362, 186] on td "Purškimas Juventus Ž.Rapsai UKM" at bounding box center [358, 185] width 174 height 21
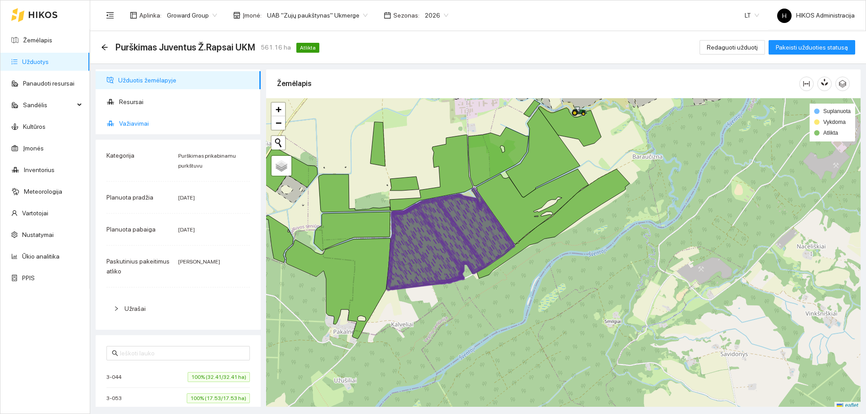
click at [137, 122] on span "Važiavimai" at bounding box center [186, 124] width 134 height 18
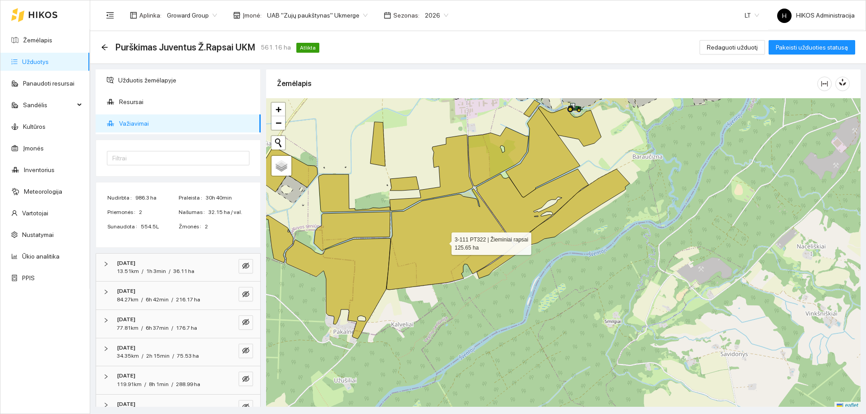
click at [436, 226] on icon at bounding box center [449, 239] width 127 height 101
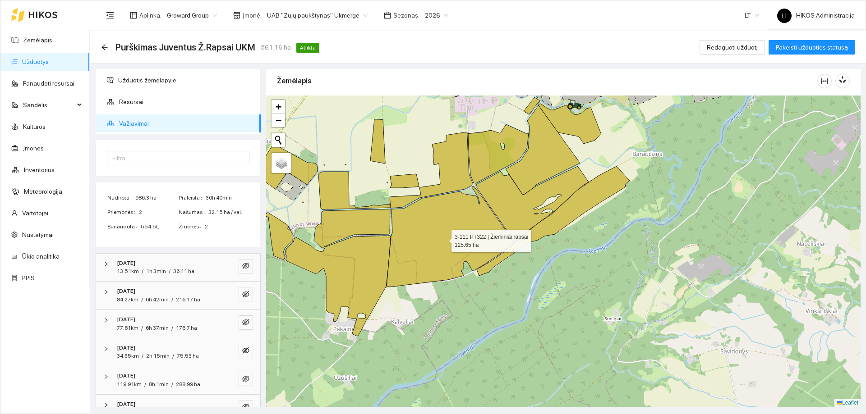
click icon
click at [105, 50] on icon "arrow-left" at bounding box center [104, 47] width 7 height 7
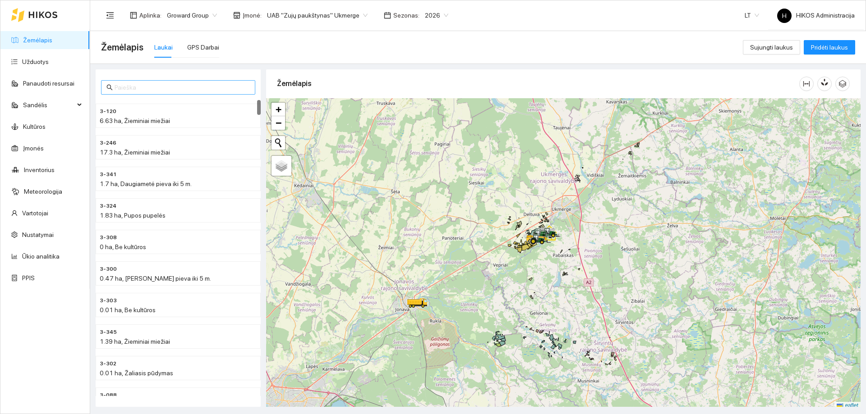
click at [169, 85] on input "text" at bounding box center [182, 88] width 135 height 10
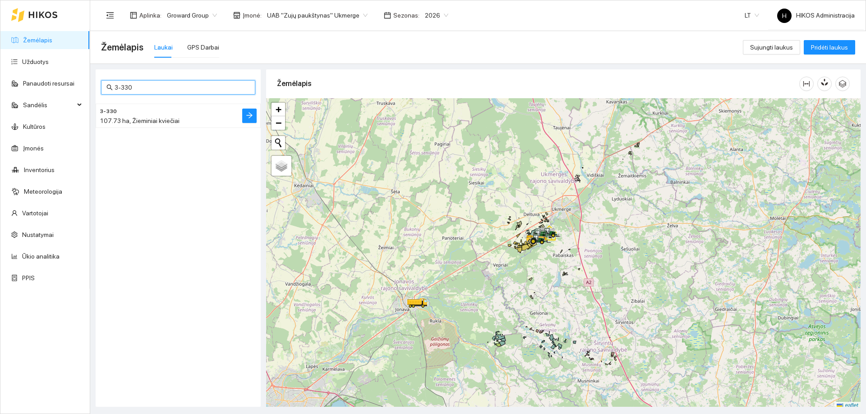
type input "3-330"
click at [170, 110] on h4 "3-330" at bounding box center [160, 111] width 121 height 10
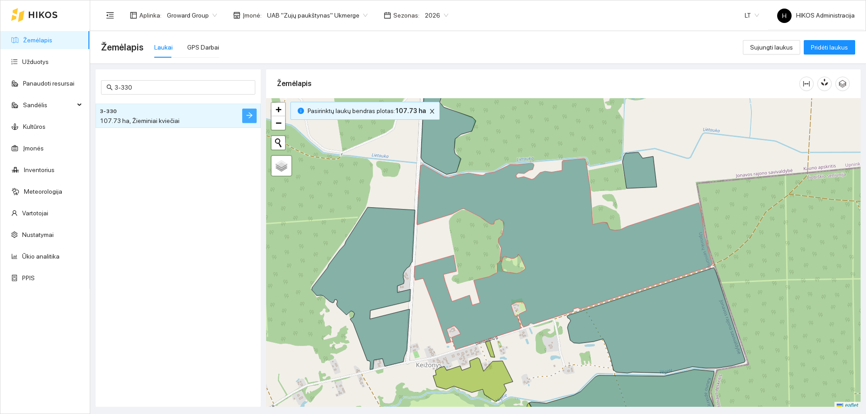
click at [248, 115] on icon "arrow-right" at bounding box center [249, 115] width 7 height 7
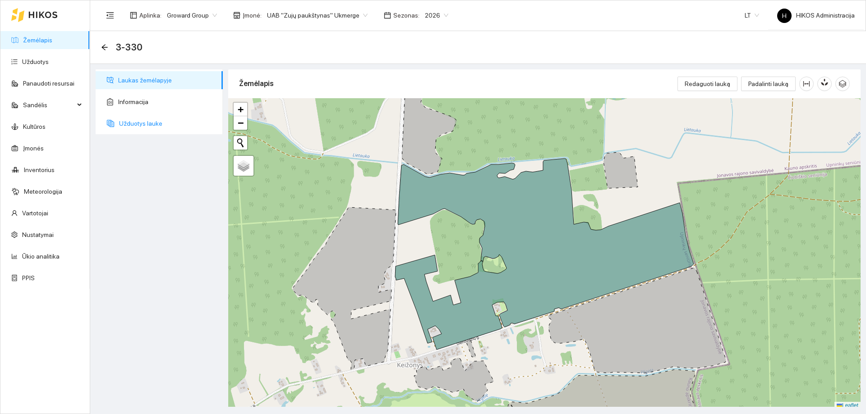
click at [148, 124] on span "Užduotys lauke" at bounding box center [167, 124] width 96 height 18
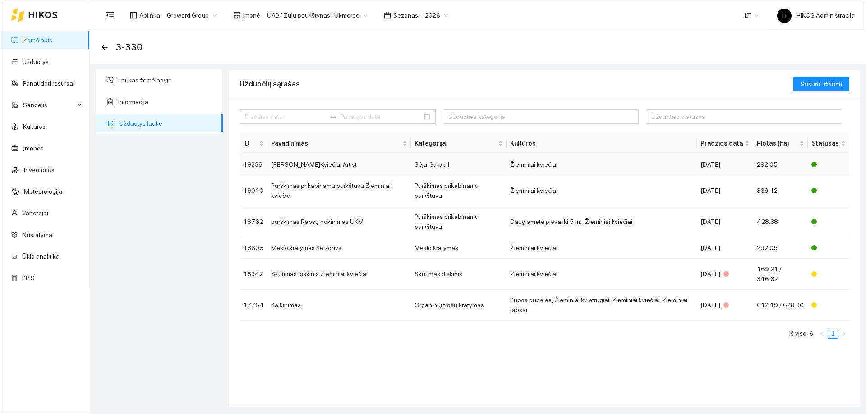
click at [302, 162] on td "Sėja Ž.Kviečiai Artist" at bounding box center [338, 164] width 143 height 21
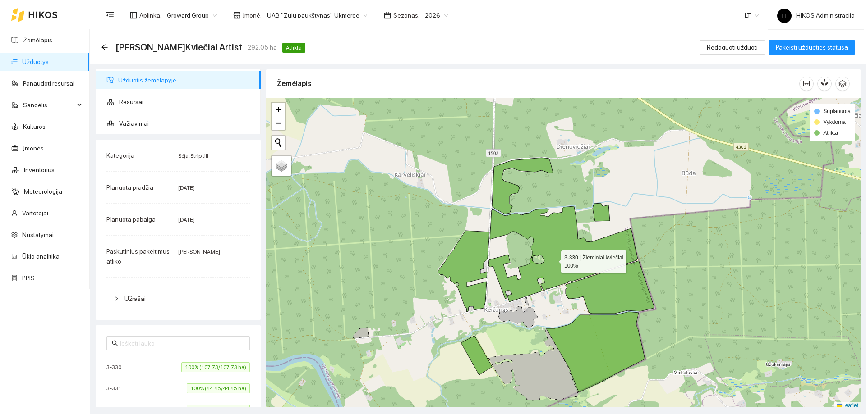
click at [554, 257] on icon at bounding box center [562, 255] width 149 height 96
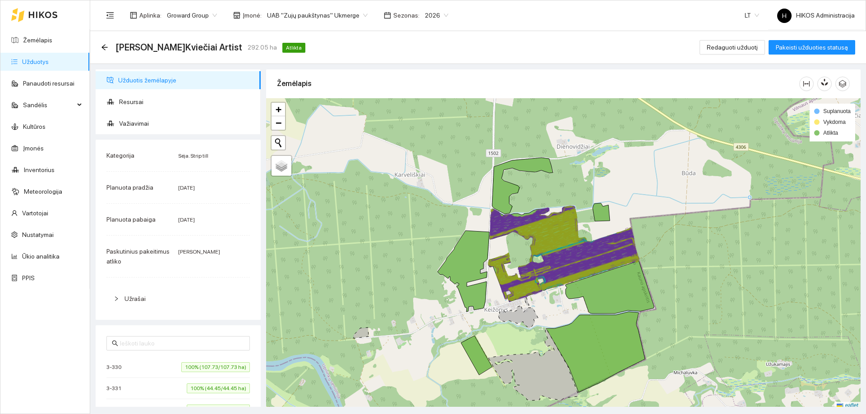
scroll to position [3, 0]
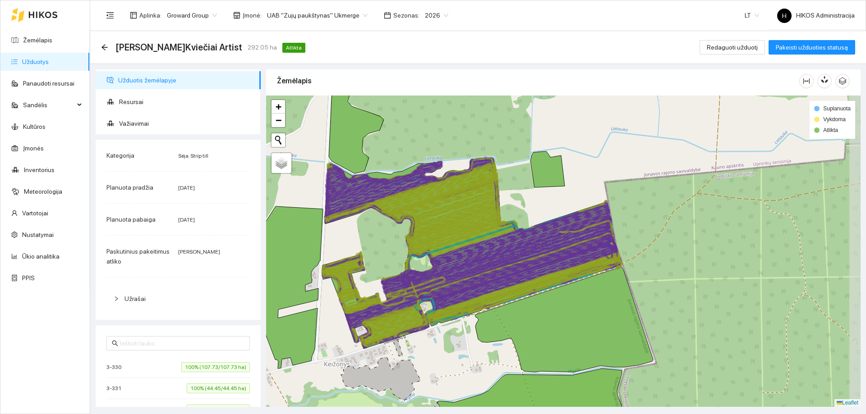
drag, startPoint x: 568, startPoint y: 257, endPoint x: 467, endPoint y: 264, distance: 101.3
click at [467, 264] on icon at bounding box center [500, 250] width 238 height 69
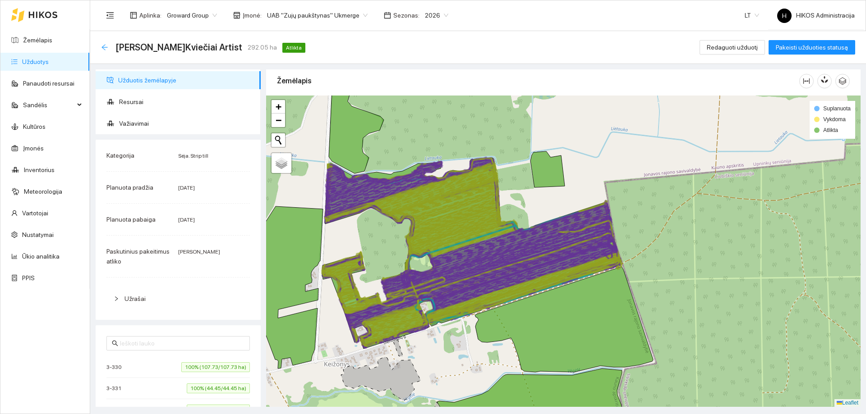
click at [105, 49] on icon "arrow-left" at bounding box center [104, 47] width 7 height 7
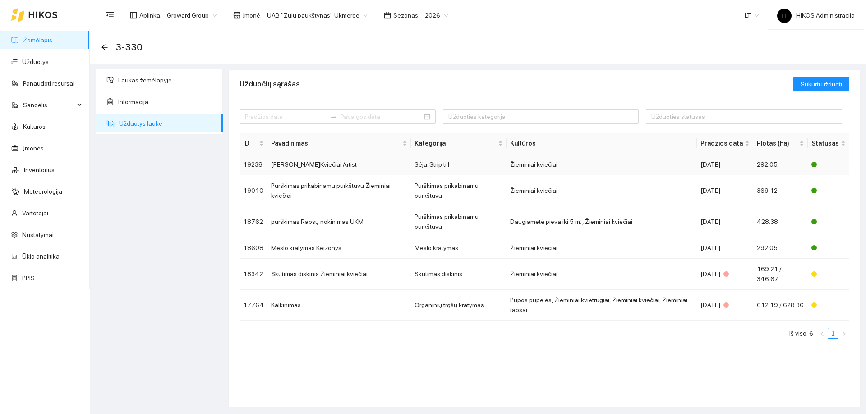
click at [328, 166] on td "Sėja Ž.Kviečiai Artist" at bounding box center [338, 164] width 143 height 21
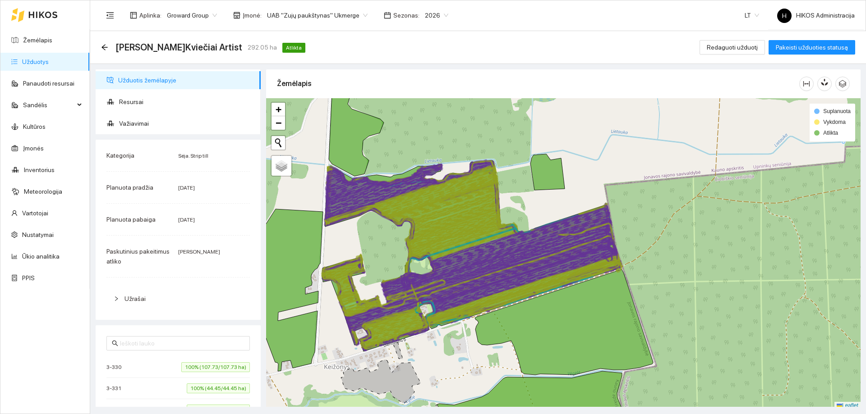
click at [440, 270] on icon at bounding box center [506, 248] width 210 height 84
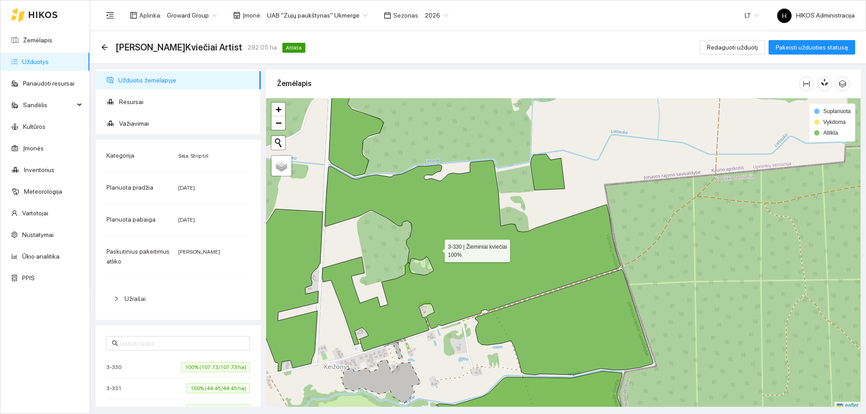
scroll to position [3, 0]
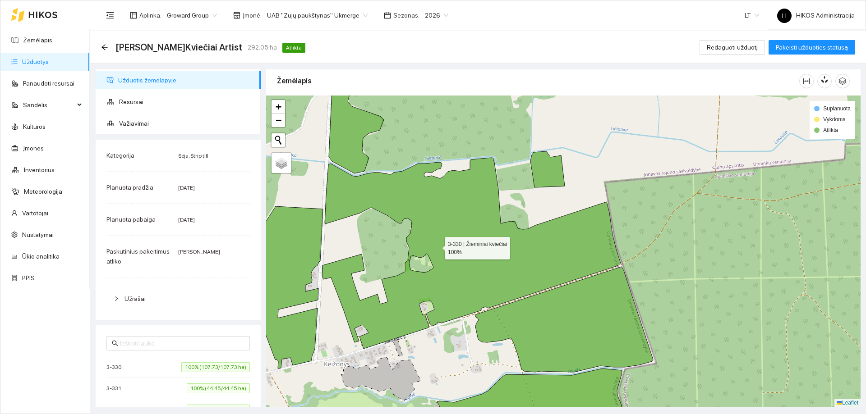
click at [437, 246] on icon at bounding box center [471, 253] width 299 height 191
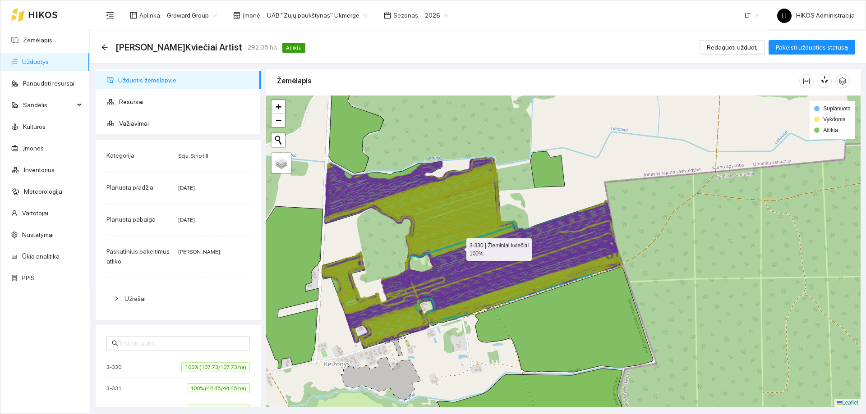
click at [404, 205] on icon at bounding box center [430, 189] width 134 height 48
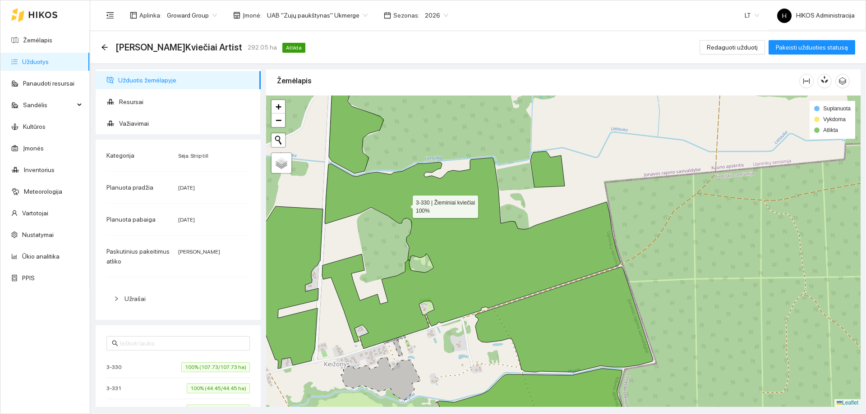
click at [404, 205] on icon at bounding box center [471, 253] width 299 height 191
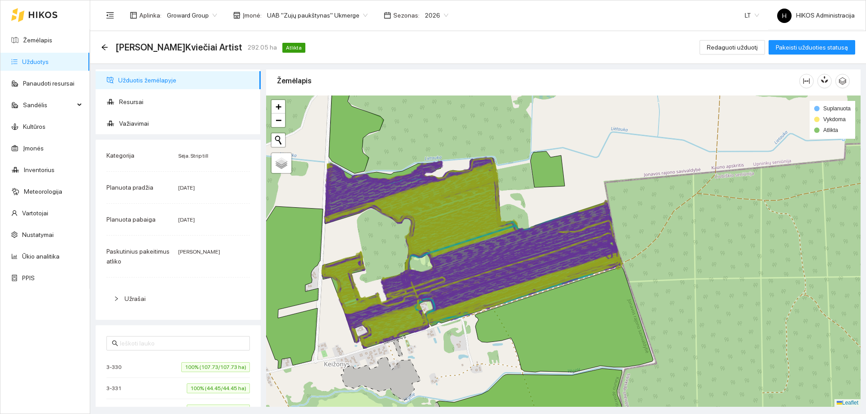
click at [404, 205] on icon at bounding box center [430, 189] width 134 height 48
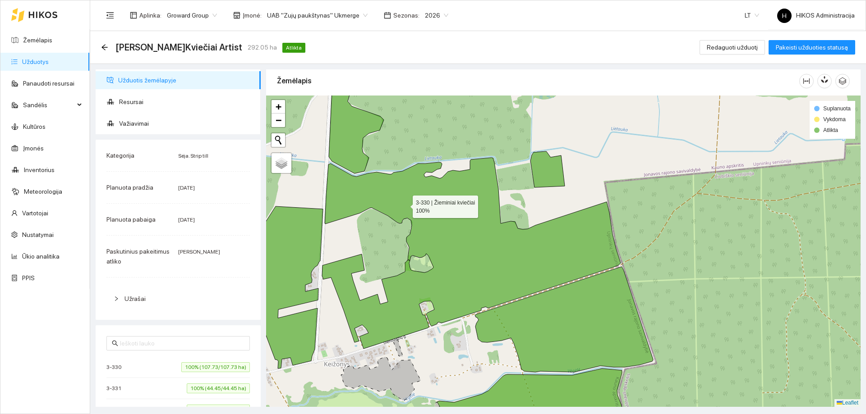
click at [404, 205] on icon at bounding box center [471, 253] width 299 height 191
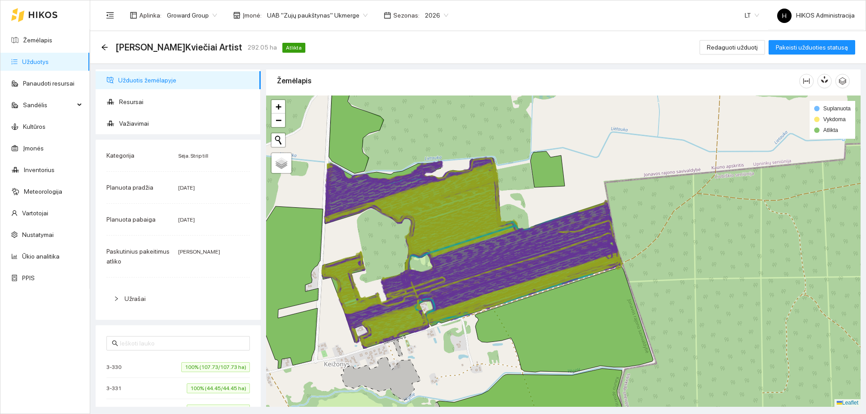
click at [404, 205] on icon at bounding box center [430, 189] width 134 height 48
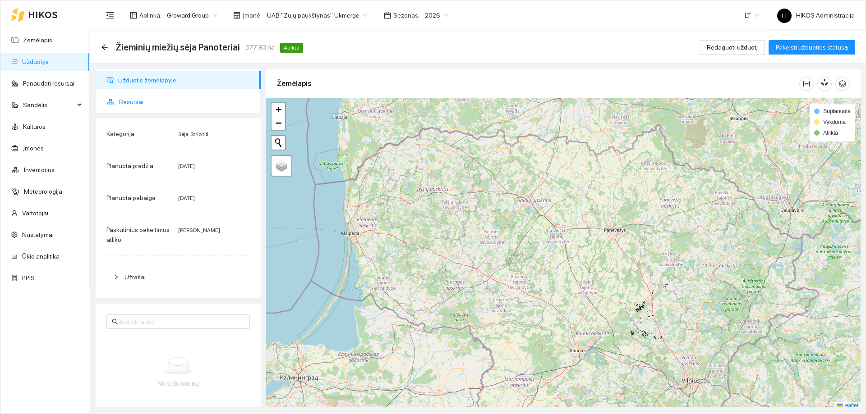
click at [143, 105] on span "Resursai" at bounding box center [186, 102] width 134 height 18
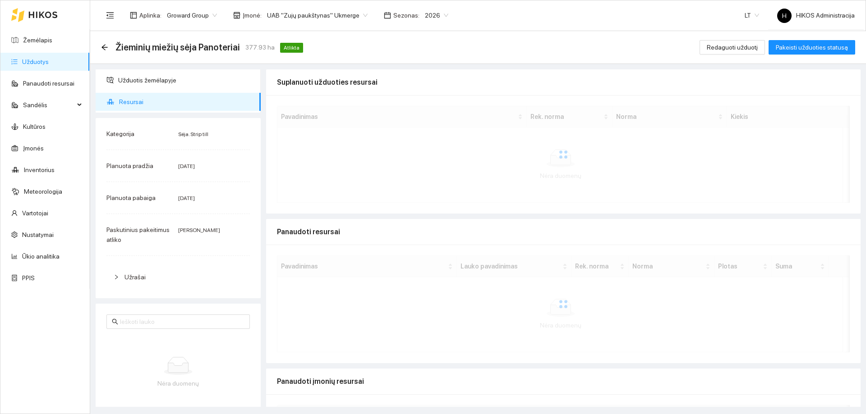
click at [348, 216] on div "Suplanuoti užduoties resursai Pavadinimas Rek. [PERSON_NAME] Nėra duomenų Panau…" at bounding box center [563, 238] width 594 height 338
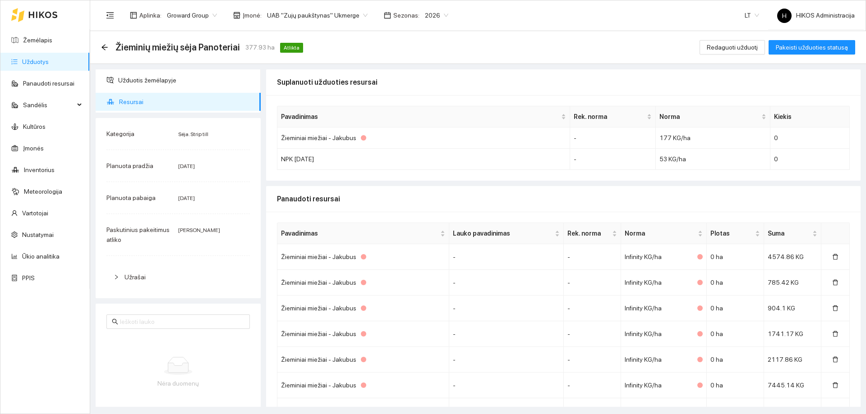
click at [309, 13] on span "UAB "Zujų paukštynas" Ukmerge" at bounding box center [317, 16] width 101 height 14
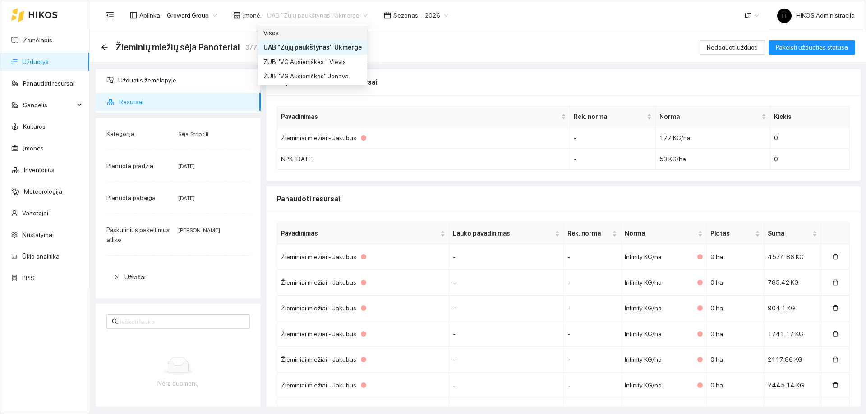
click at [297, 33] on div "Visos" at bounding box center [312, 33] width 98 height 10
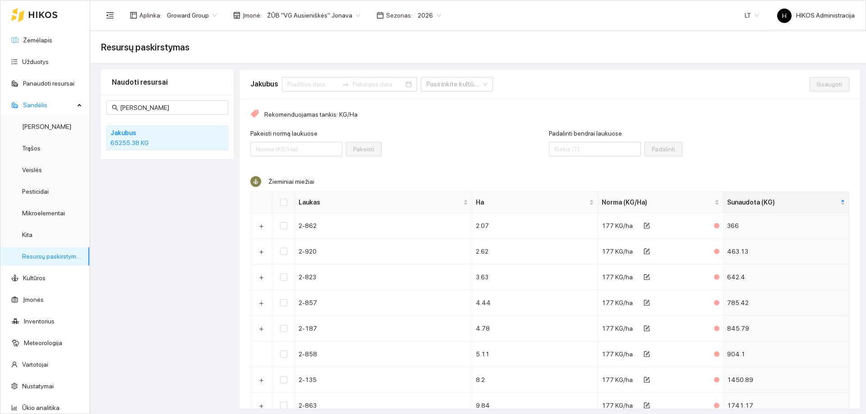
scroll to position [317, 0]
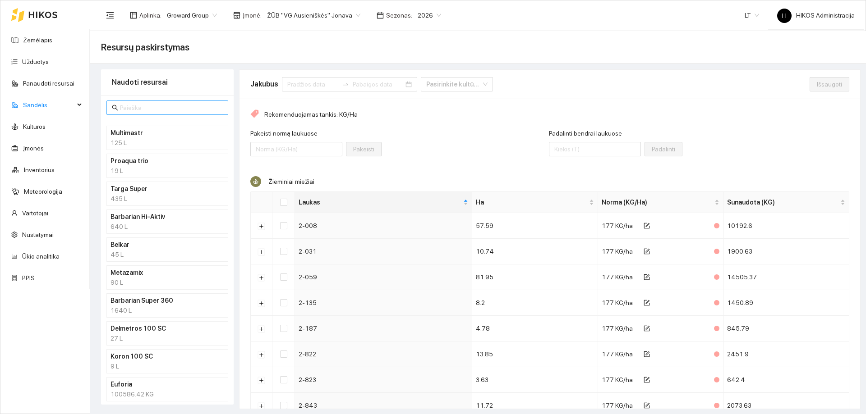
click at [165, 103] on input "text" at bounding box center [171, 108] width 103 height 10
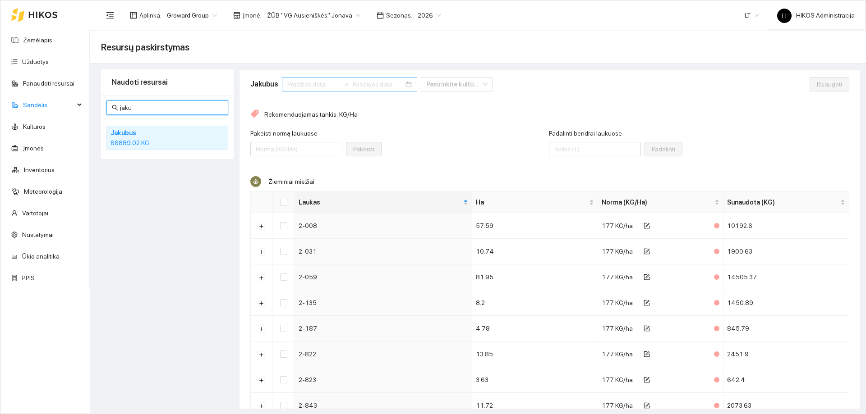
type input "jaku"
click at [306, 78] on div at bounding box center [349, 84] width 135 height 14
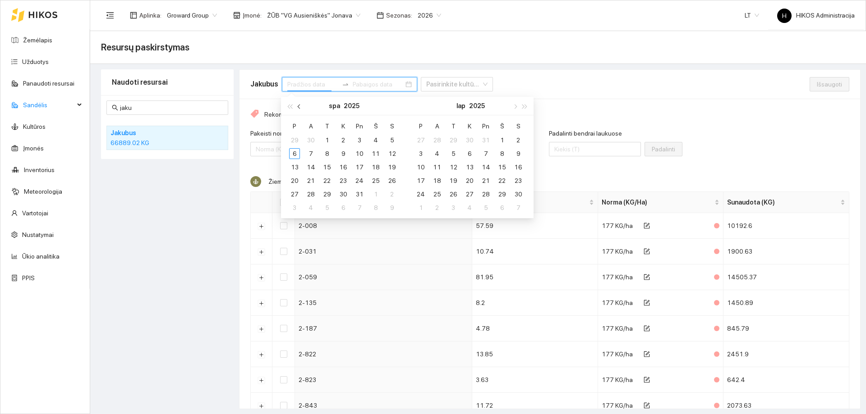
click at [301, 109] on button "button" at bounding box center [299, 106] width 10 height 18
type input "2025-09-01"
click at [293, 137] on div "1" at bounding box center [294, 140] width 11 height 11
type input "2025-09-30"
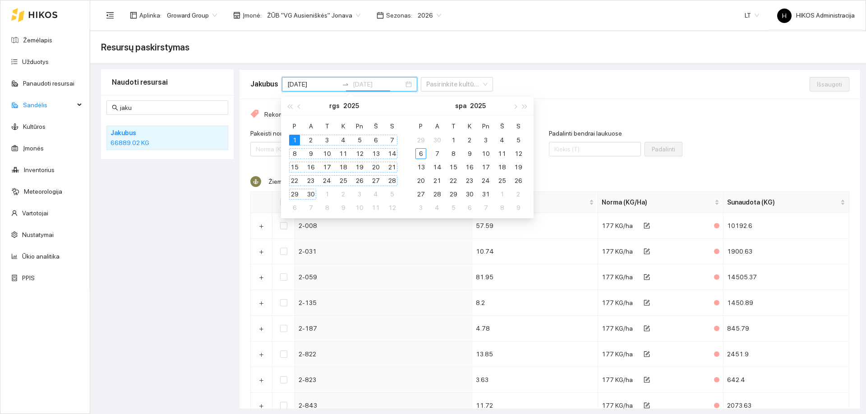
click at [312, 192] on div "30" at bounding box center [310, 194] width 11 height 11
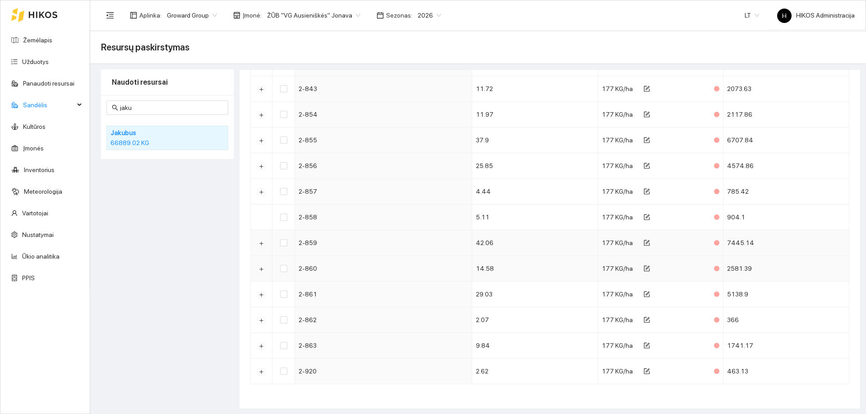
scroll to position [0, 0]
click at [264, 141] on button "Išskleisti" at bounding box center [261, 140] width 7 height 7
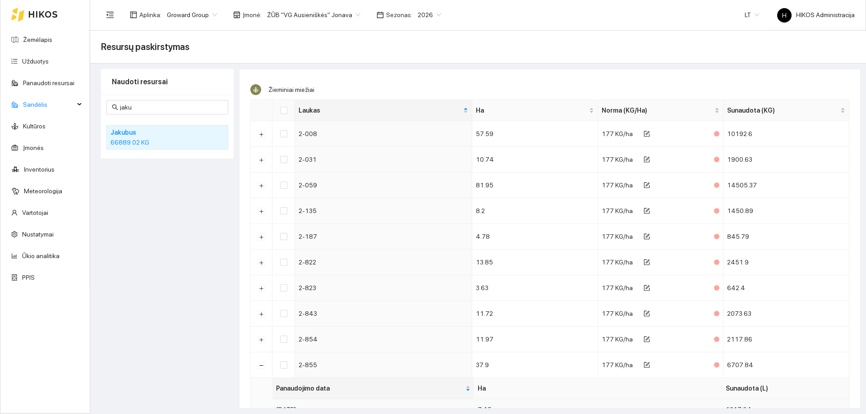
scroll to position [0, 0]
